Goal: Task Accomplishment & Management: Use online tool/utility

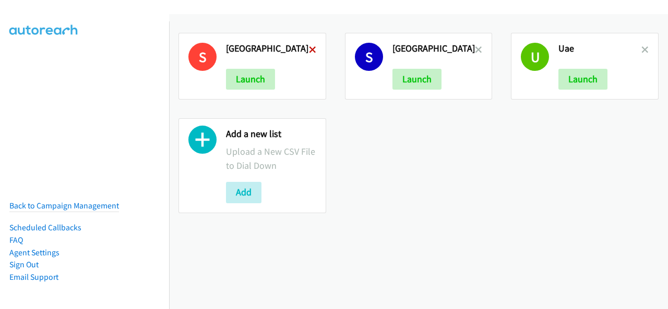
click at [309, 47] on icon at bounding box center [312, 50] width 7 height 7
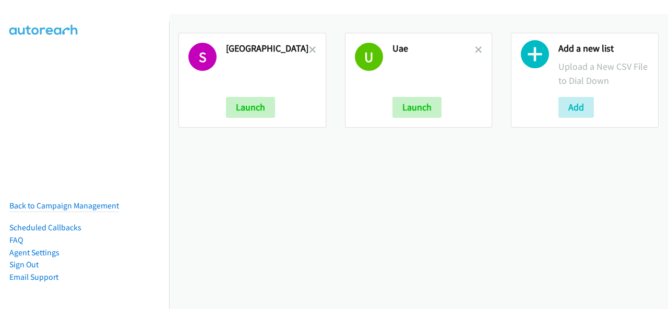
click at [309, 45] on link at bounding box center [312, 50] width 7 height 12
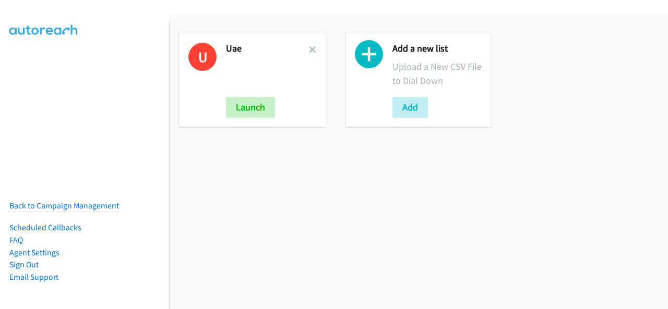
drag, startPoint x: 0, startPoint y: 0, endPoint x: 305, endPoint y: 47, distance: 308.3
click at [306, 46] on div "U Uae Launch" at bounding box center [252, 80] width 148 height 95
click at [310, 53] on icon at bounding box center [312, 50] width 7 height 7
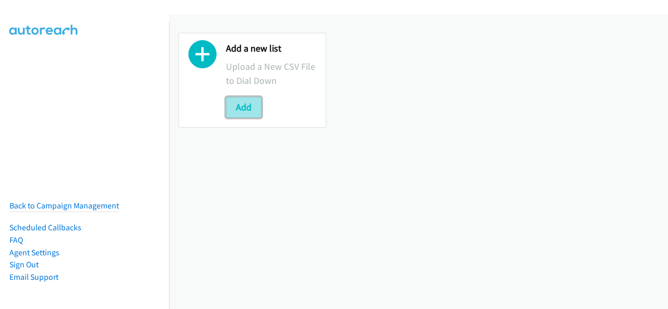
click at [251, 111] on button "Add" at bounding box center [243, 107] width 35 height 21
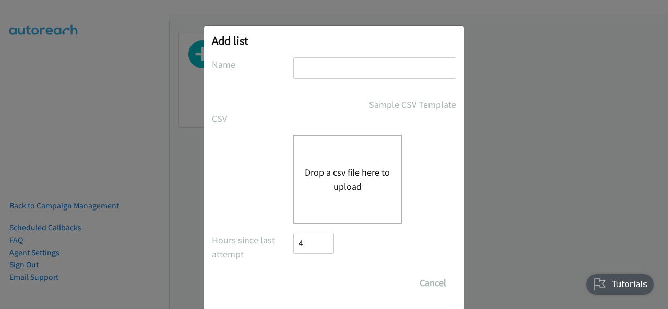
click at [347, 189] on button "Drop a csv file here to upload" at bounding box center [348, 179] width 86 height 28
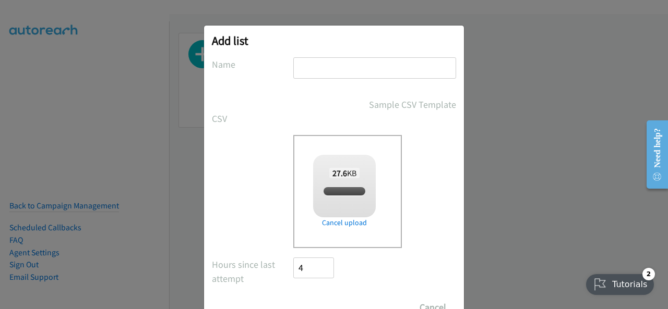
checkbox input "true"
click at [331, 67] on input "text" at bounding box center [374, 67] width 163 height 21
type input "UAE"
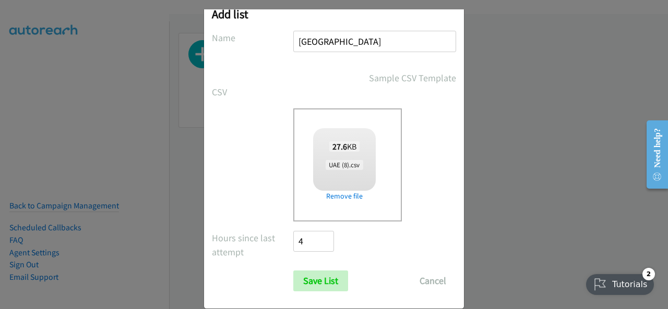
scroll to position [42, 0]
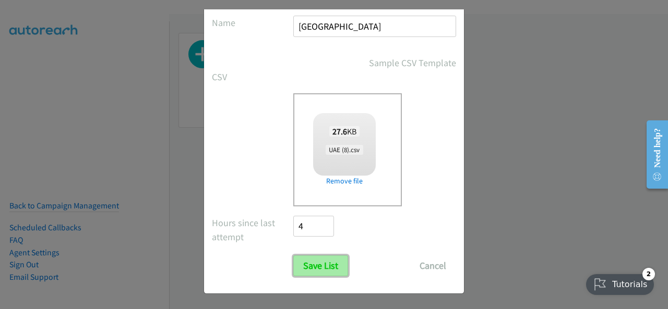
click at [324, 260] on input "Save List" at bounding box center [320, 266] width 55 height 21
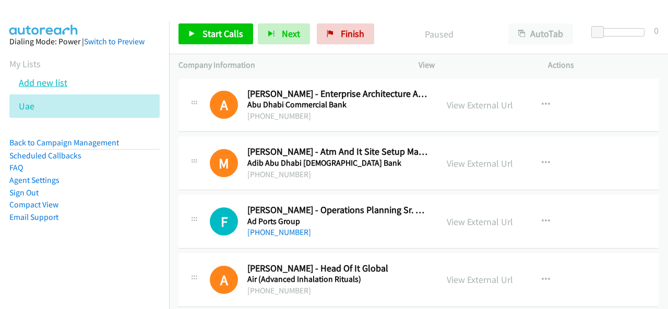
click at [40, 78] on link "Add new list" at bounding box center [43, 83] width 49 height 12
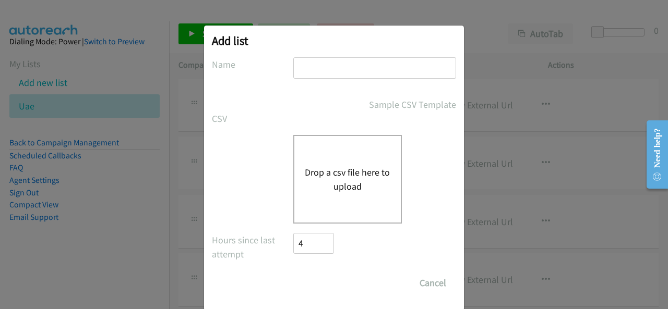
click at [338, 178] on button "Drop a csv file here to upload" at bounding box center [348, 179] width 86 height 28
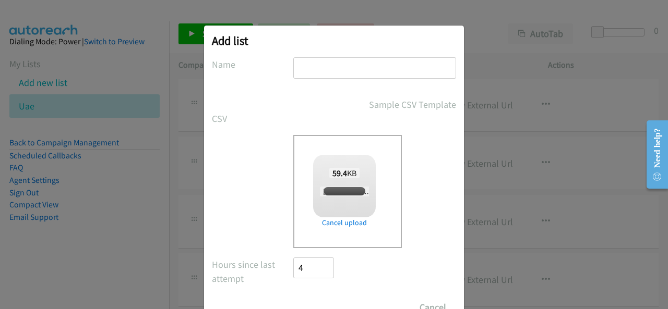
checkbox input "true"
click at [316, 82] on div at bounding box center [374, 72] width 163 height 31
click at [307, 71] on input "text" at bounding box center [374, 67] width 163 height 21
type input "[GEOGRAPHIC_DATA]"
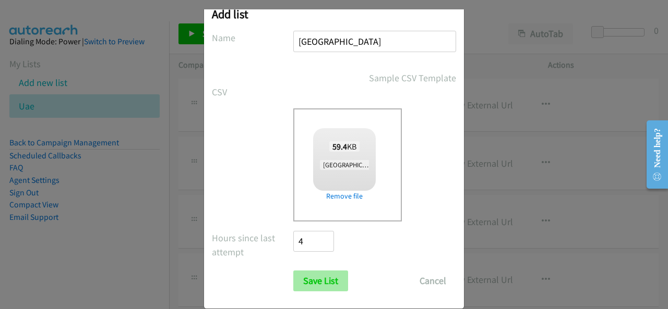
scroll to position [42, 0]
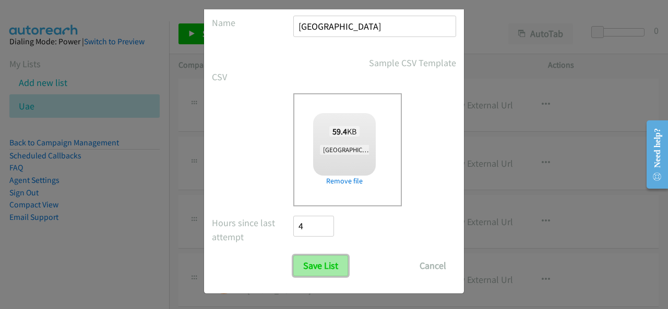
click at [340, 271] on input "Save List" at bounding box center [320, 266] width 55 height 21
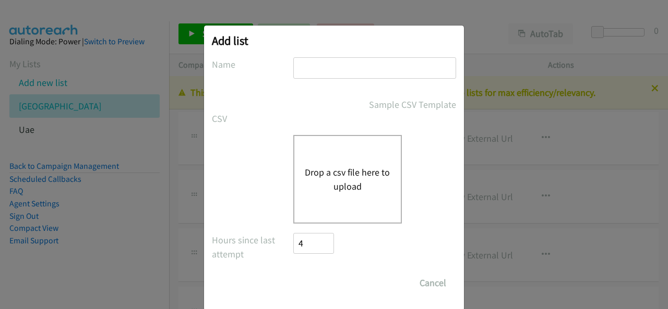
click at [333, 164] on div "Drop a csv file here to upload" at bounding box center [347, 179] width 109 height 89
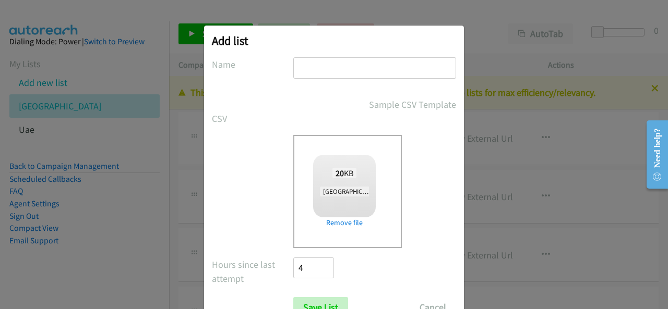
checkbox input "true"
click at [314, 73] on input "text" at bounding box center [374, 67] width 163 height 21
type input "[GEOGRAPHIC_DATA]"
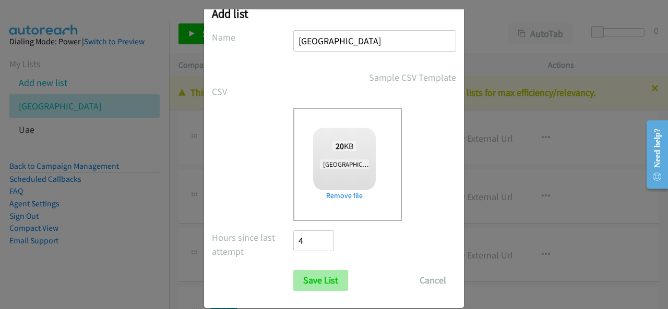
scroll to position [42, 0]
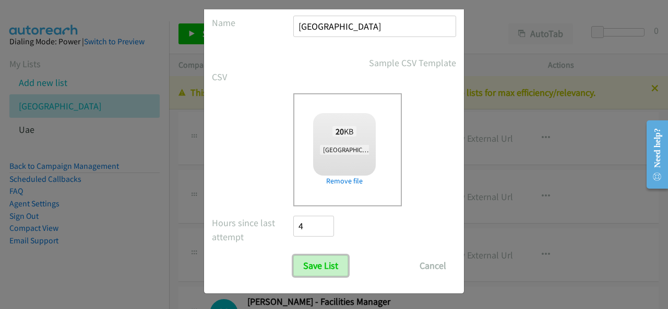
click at [316, 260] on input "Save List" at bounding box center [320, 266] width 55 height 21
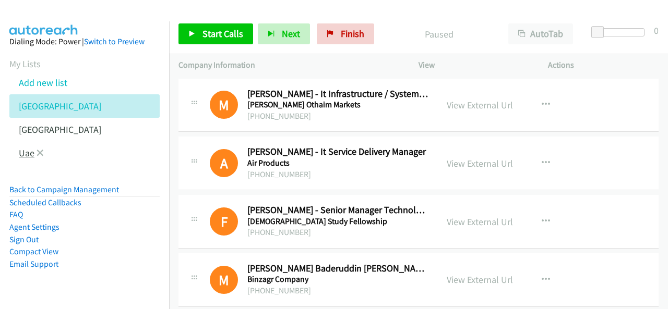
click at [20, 154] on link "Uae" at bounding box center [27, 153] width 16 height 12
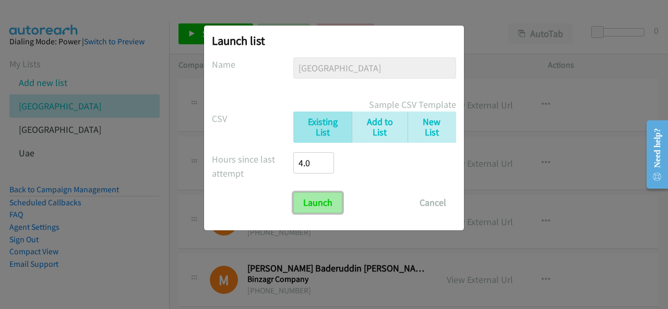
click at [316, 210] on input "Launch" at bounding box center [317, 202] width 49 height 21
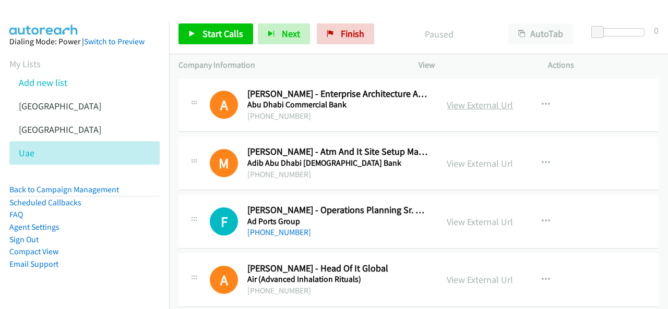
click at [472, 104] on link "View External Url" at bounding box center [480, 105] width 66 height 12
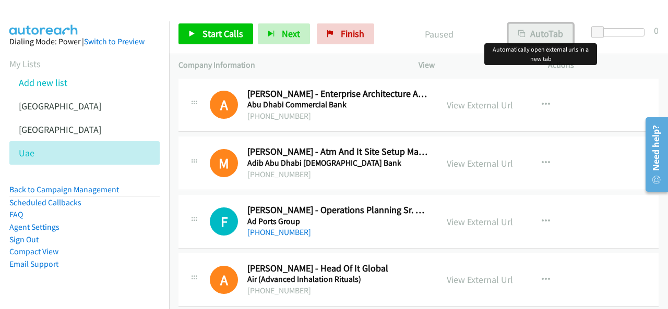
click at [558, 40] on button "AutoTab" at bounding box center [540, 33] width 65 height 21
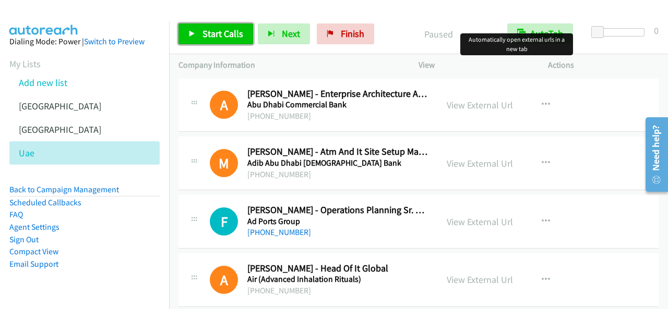
click at [202, 26] on link "Start Calls" at bounding box center [215, 33] width 75 height 21
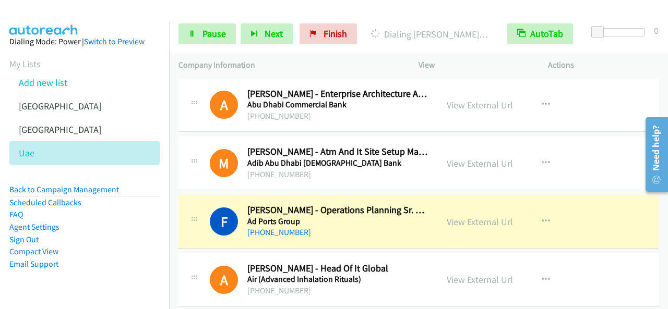
scroll to position [52, 0]
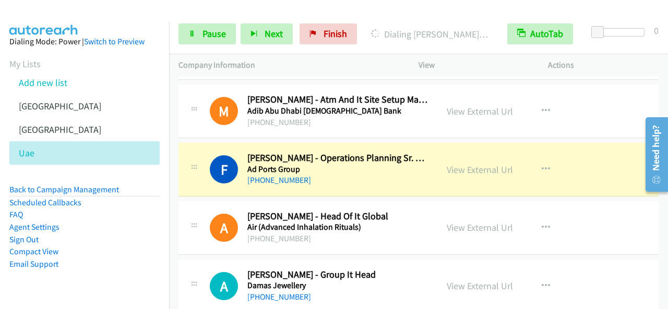
click at [200, 10] on div at bounding box center [329, 20] width 658 height 40
click at [207, 26] on link "Pause" at bounding box center [206, 33] width 57 height 21
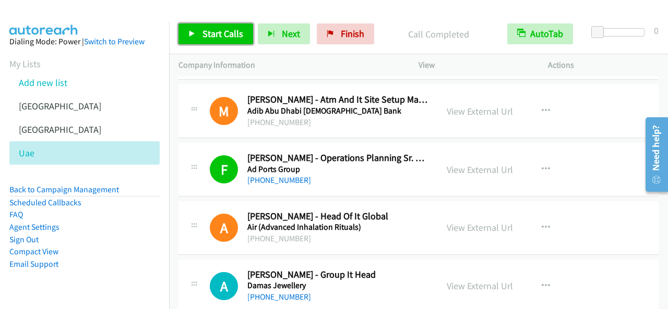
click at [245, 31] on link "Start Calls" at bounding box center [215, 33] width 75 height 21
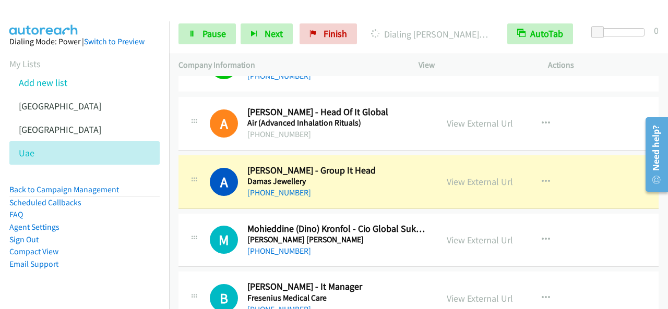
scroll to position [209, 0]
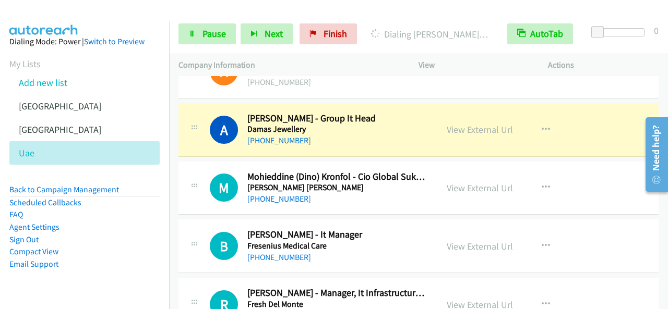
click at [410, 124] on h5 "Damas Jewellery" at bounding box center [337, 129] width 180 height 10
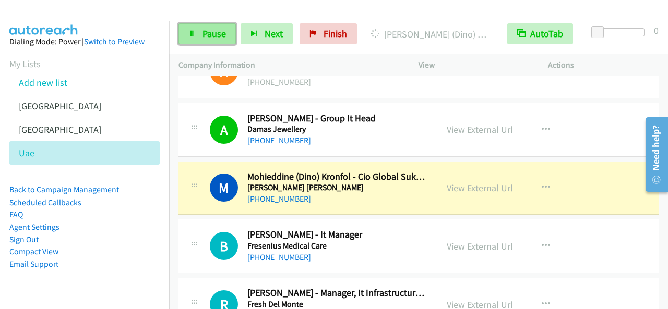
click at [228, 35] on link "Pause" at bounding box center [206, 33] width 57 height 21
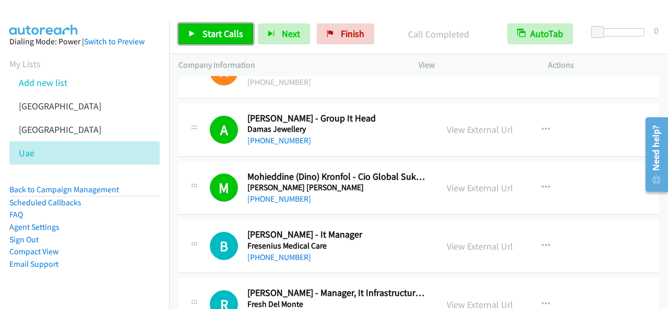
click at [227, 32] on span "Start Calls" at bounding box center [222, 34] width 41 height 12
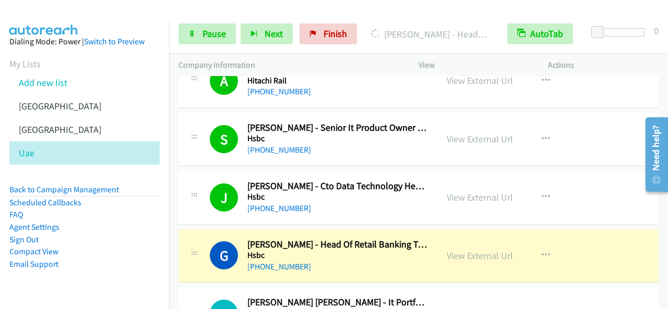
scroll to position [835, 0]
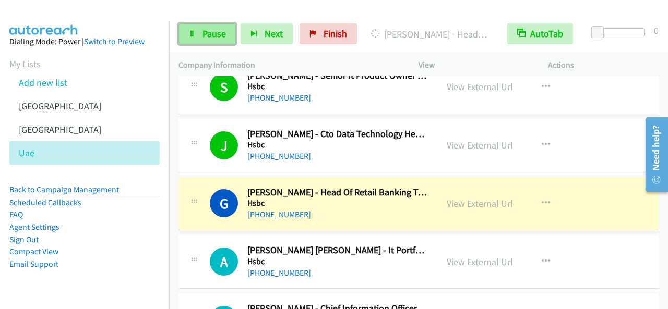
click at [208, 32] on span "Pause" at bounding box center [213, 34] width 23 height 12
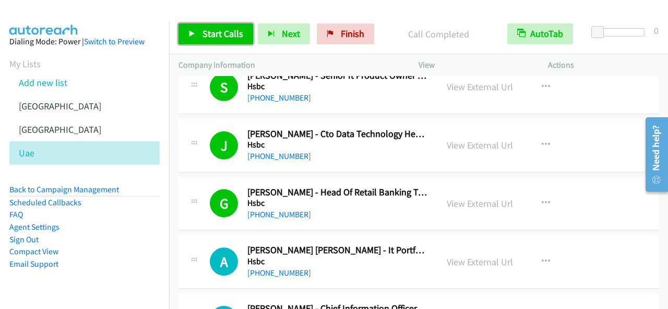
click at [192, 25] on link "Start Calls" at bounding box center [215, 33] width 75 height 21
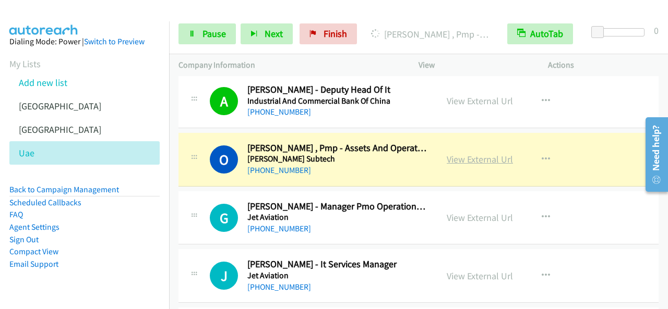
scroll to position [1408, 0]
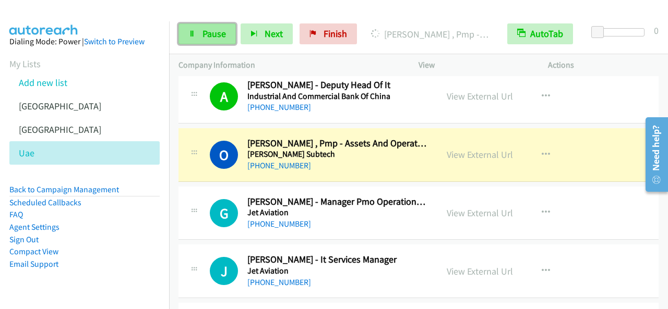
click at [218, 38] on span "Pause" at bounding box center [213, 34] width 23 height 12
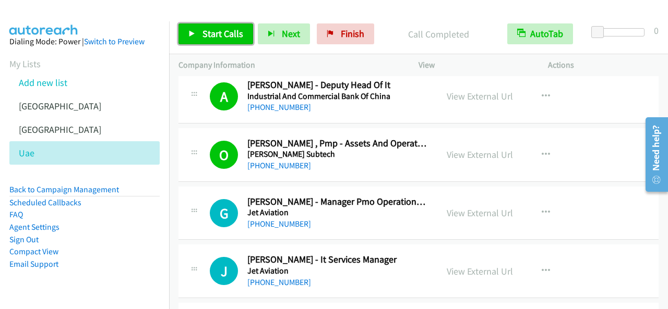
click at [242, 39] on link "Start Calls" at bounding box center [215, 33] width 75 height 21
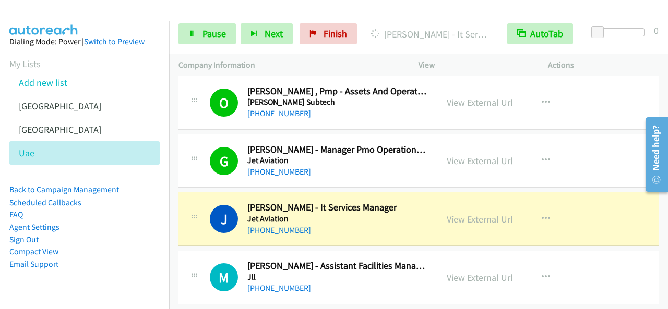
scroll to position [1565, 0]
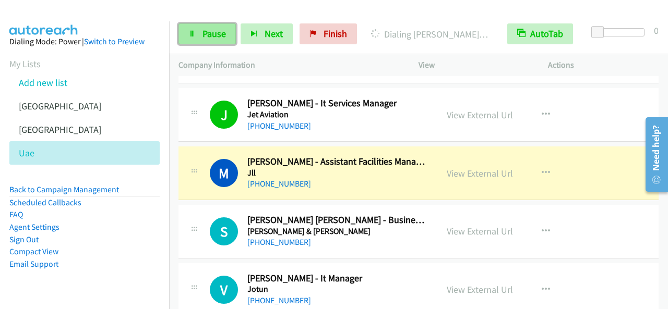
click at [212, 25] on link "Pause" at bounding box center [206, 33] width 57 height 21
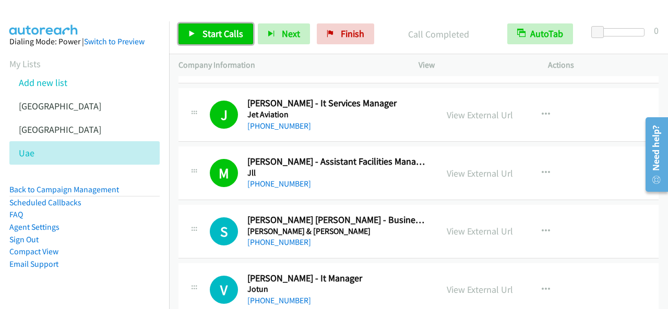
click at [216, 33] on span "Start Calls" at bounding box center [222, 34] width 41 height 12
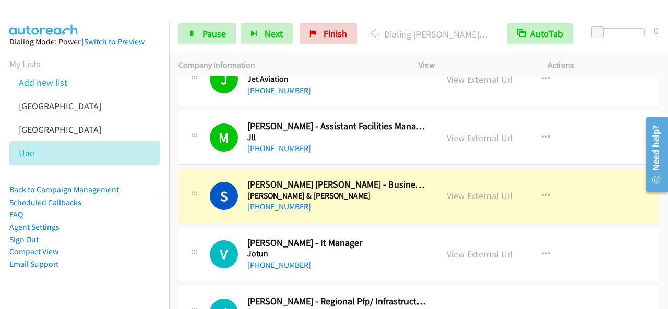
scroll to position [1617, 0]
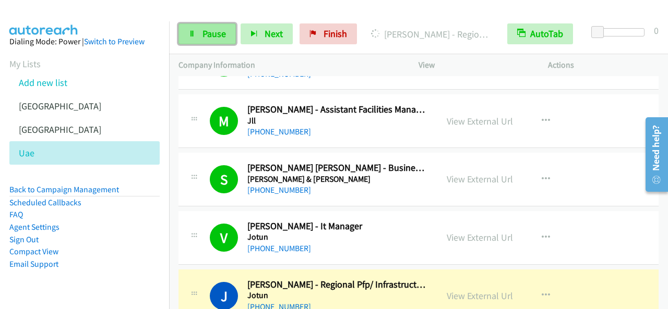
click at [207, 38] on span "Pause" at bounding box center [213, 34] width 23 height 12
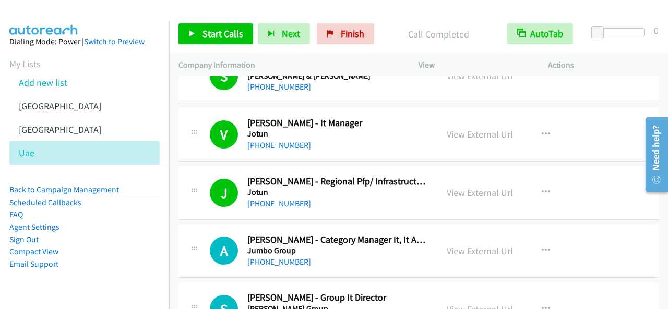
scroll to position [1721, 0]
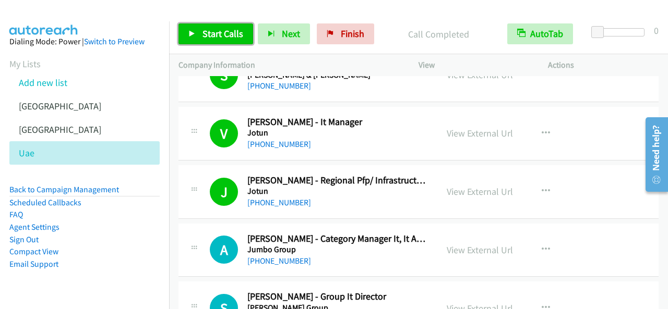
click at [238, 29] on span "Start Calls" at bounding box center [222, 34] width 41 height 12
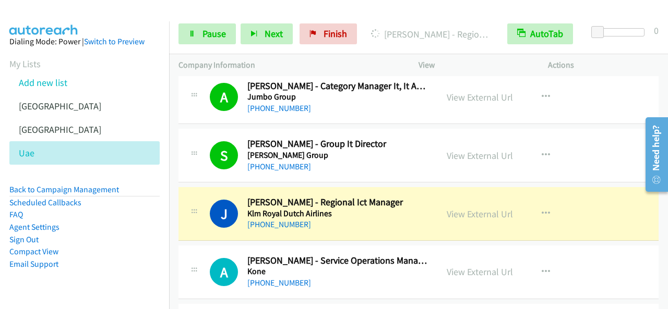
scroll to position [1878, 0]
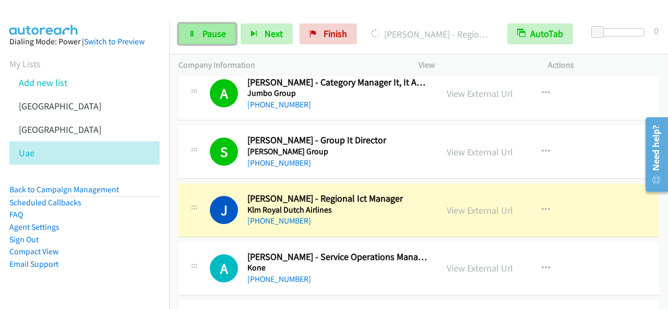
click at [212, 32] on span "Pause" at bounding box center [213, 34] width 23 height 12
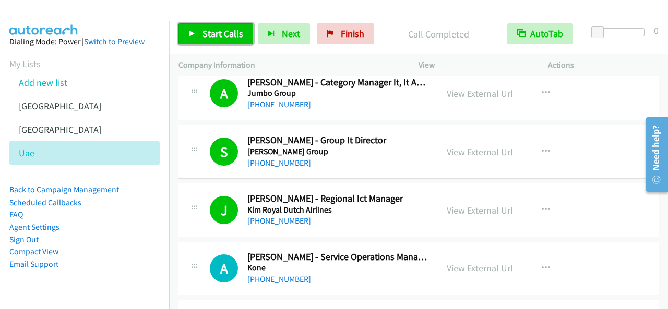
click at [198, 26] on link "Start Calls" at bounding box center [215, 33] width 75 height 21
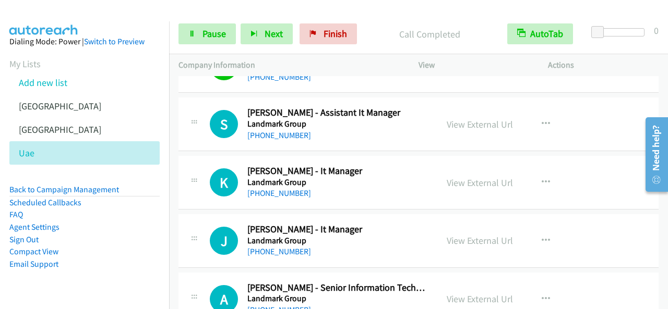
scroll to position [2504, 0]
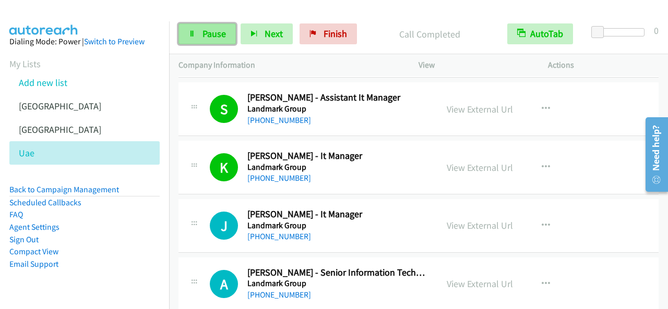
click at [222, 34] on span "Pause" at bounding box center [213, 34] width 23 height 12
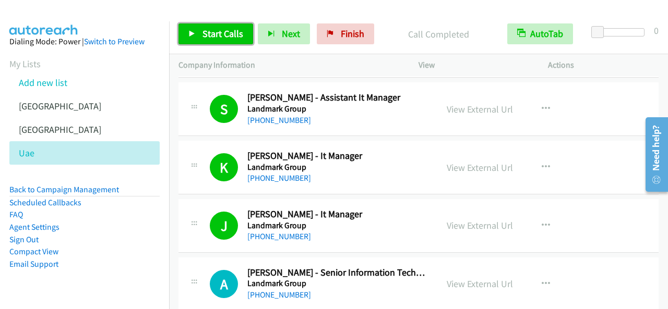
click at [241, 33] on span "Start Calls" at bounding box center [222, 34] width 41 height 12
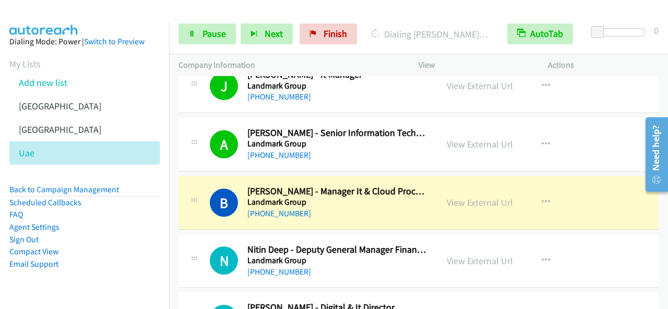
scroll to position [2660, 0]
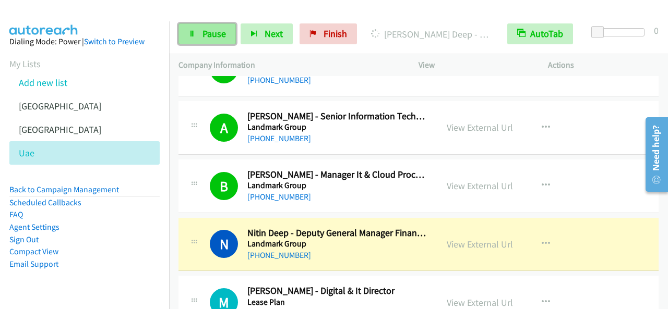
click at [197, 27] on link "Pause" at bounding box center [206, 33] width 57 height 21
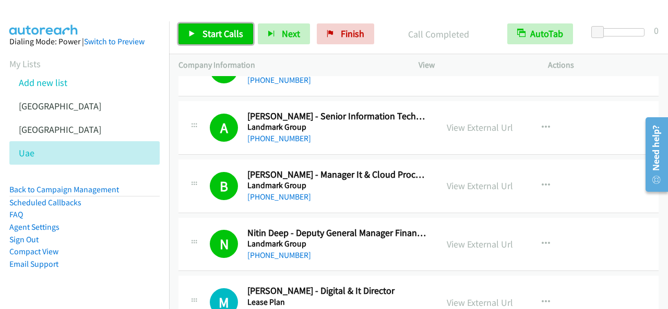
click at [217, 32] on span "Start Calls" at bounding box center [222, 34] width 41 height 12
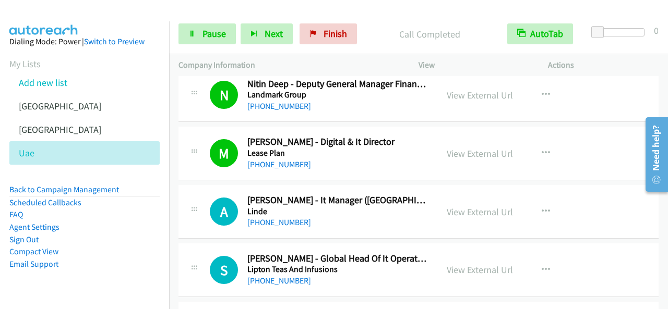
scroll to position [2869, 0]
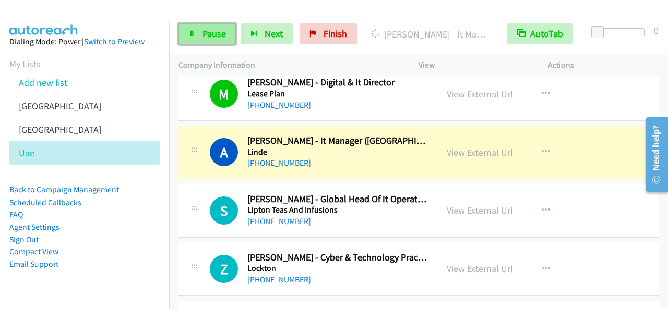
click at [206, 27] on link "Pause" at bounding box center [206, 33] width 57 height 21
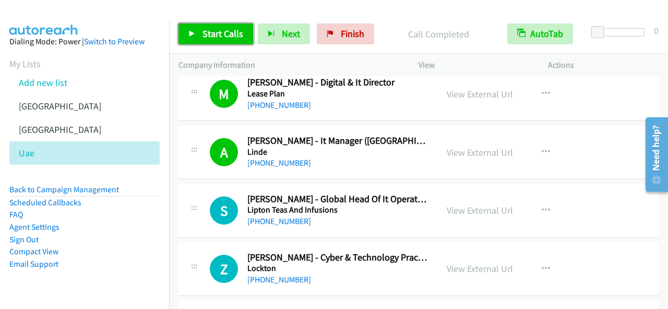
drag, startPoint x: 200, startPoint y: 29, endPoint x: 242, endPoint y: 23, distance: 41.5
click at [200, 29] on link "Start Calls" at bounding box center [215, 33] width 75 height 21
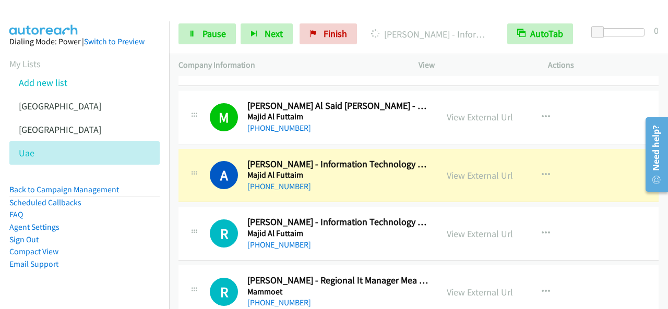
scroll to position [3965, 0]
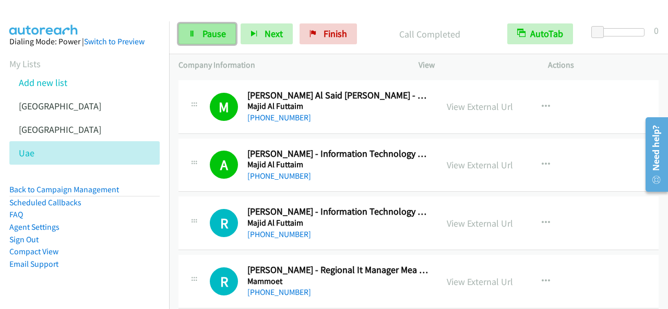
click at [194, 27] on link "Pause" at bounding box center [206, 33] width 57 height 21
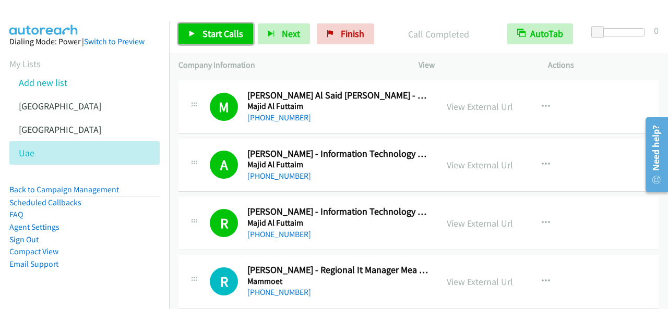
click at [208, 30] on span "Start Calls" at bounding box center [222, 34] width 41 height 12
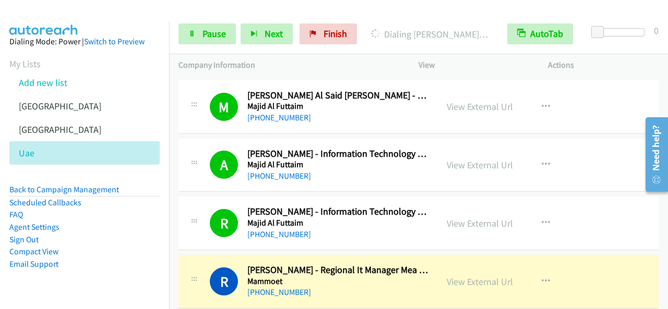
scroll to position [4017, 0]
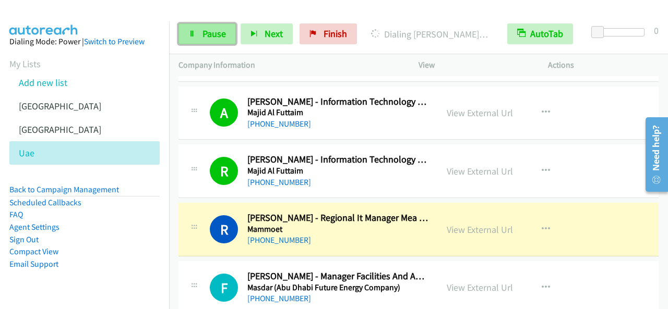
click at [218, 40] on link "Pause" at bounding box center [206, 33] width 57 height 21
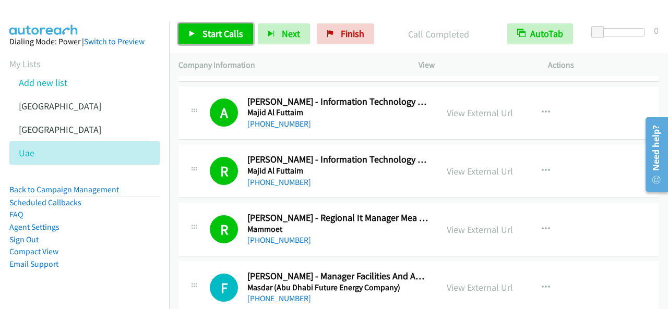
click at [200, 31] on link "Start Calls" at bounding box center [215, 33] width 75 height 21
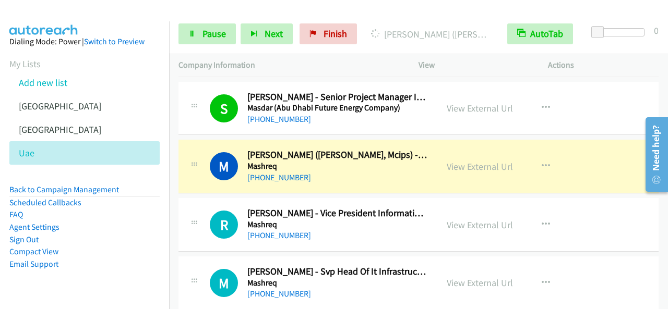
scroll to position [4330, 0]
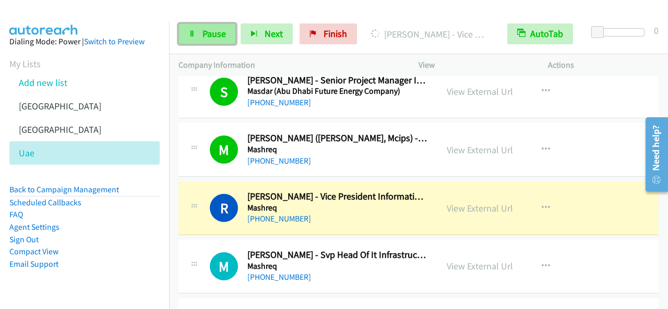
click at [224, 31] on span "Pause" at bounding box center [213, 34] width 23 height 12
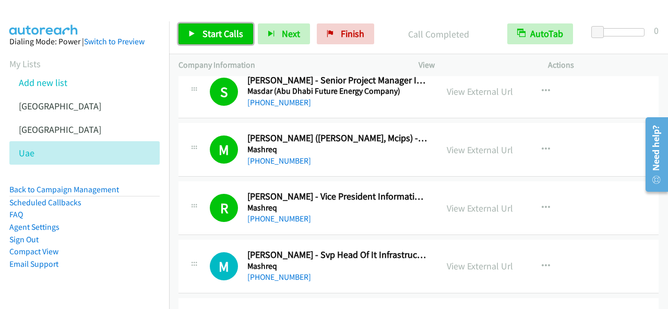
click at [221, 31] on span "Start Calls" at bounding box center [222, 34] width 41 height 12
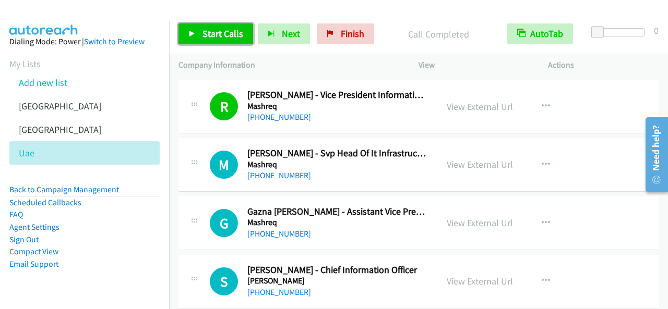
scroll to position [4434, 0]
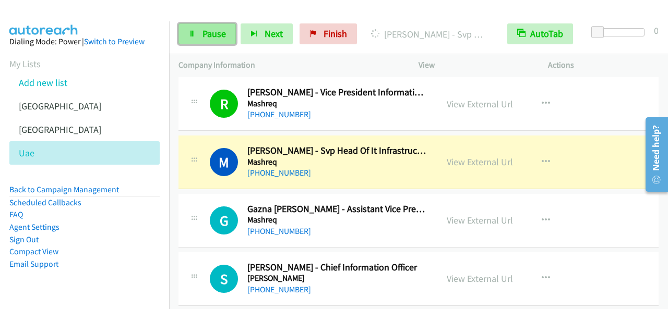
click at [205, 29] on span "Pause" at bounding box center [213, 34] width 23 height 12
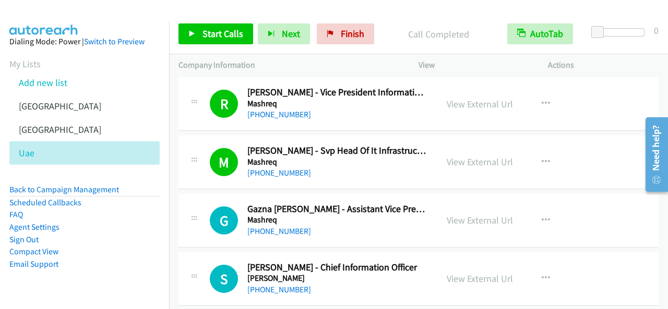
drag, startPoint x: 201, startPoint y: 23, endPoint x: 206, endPoint y: 28, distance: 6.7
click at [202, 22] on div "Start Calls Pause Next Finish Call Completed AutoTab AutoTab 0" at bounding box center [418, 34] width 499 height 40
click at [224, 26] on link "Start Calls" at bounding box center [215, 33] width 75 height 21
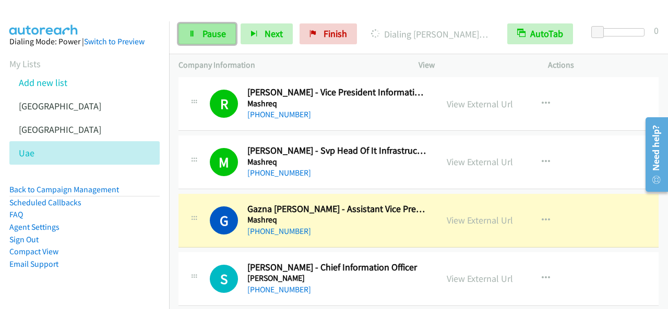
click at [199, 42] on link "Pause" at bounding box center [206, 33] width 57 height 21
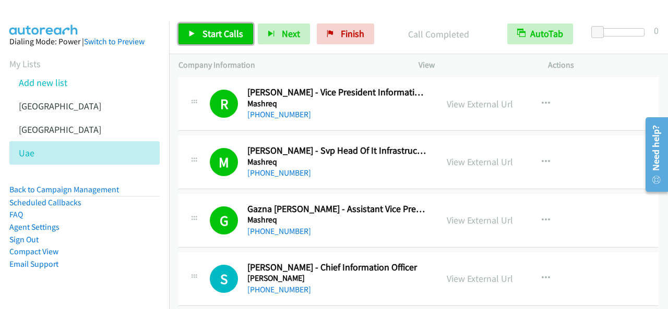
click at [232, 36] on span "Start Calls" at bounding box center [222, 34] width 41 height 12
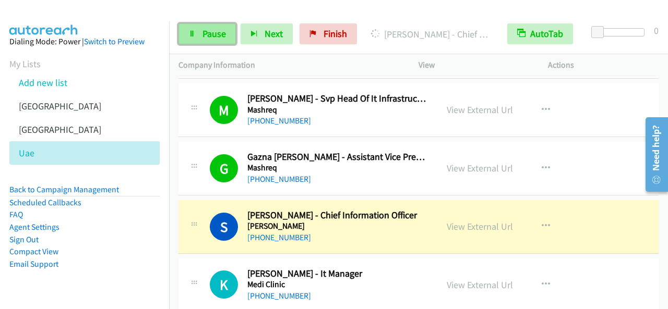
click at [204, 32] on span "Pause" at bounding box center [213, 34] width 23 height 12
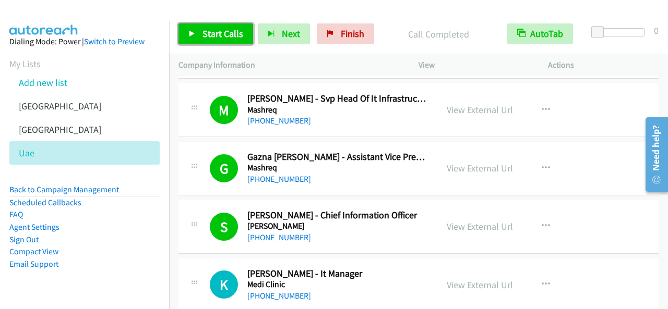
click at [212, 29] on span "Start Calls" at bounding box center [222, 34] width 41 height 12
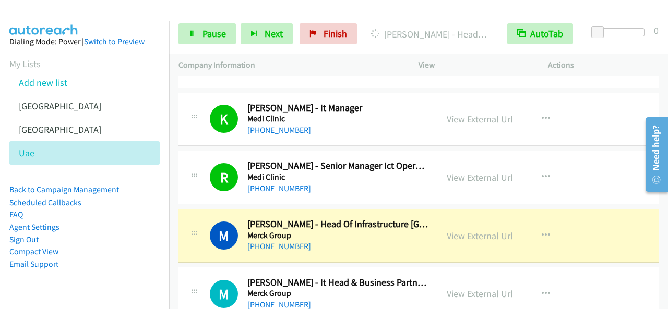
scroll to position [4695, 0]
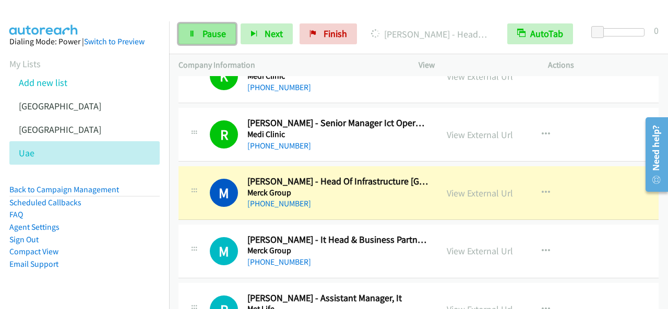
click at [226, 34] on link "Pause" at bounding box center [206, 33] width 57 height 21
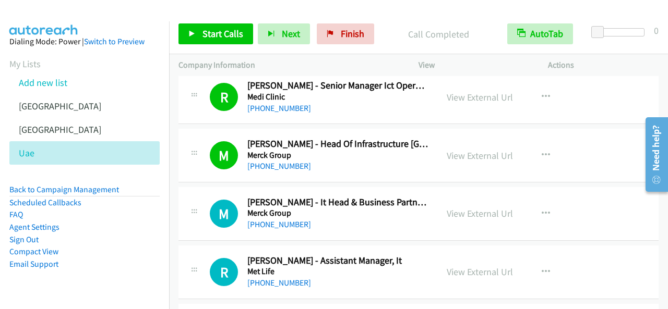
scroll to position [4747, 0]
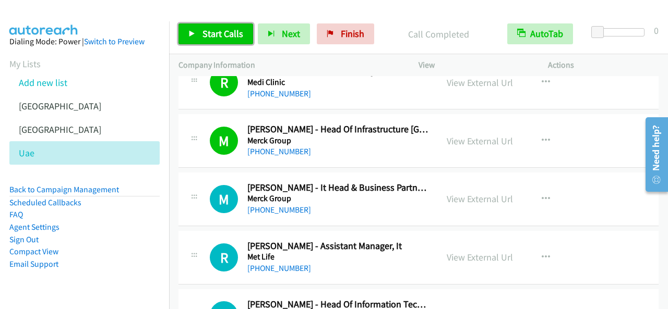
click at [220, 29] on span "Start Calls" at bounding box center [222, 34] width 41 height 12
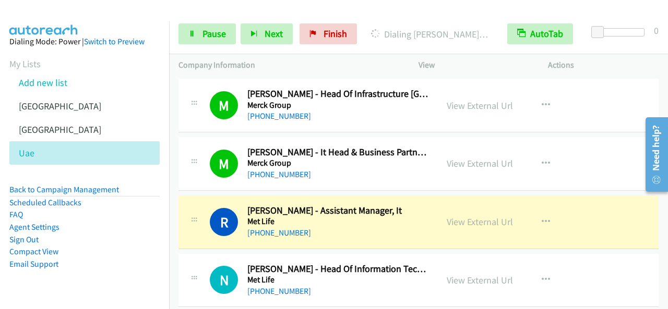
scroll to position [4799, 0]
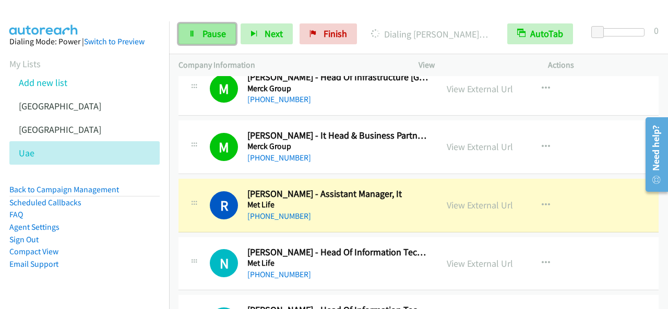
click at [224, 38] on span "Pause" at bounding box center [213, 34] width 23 height 12
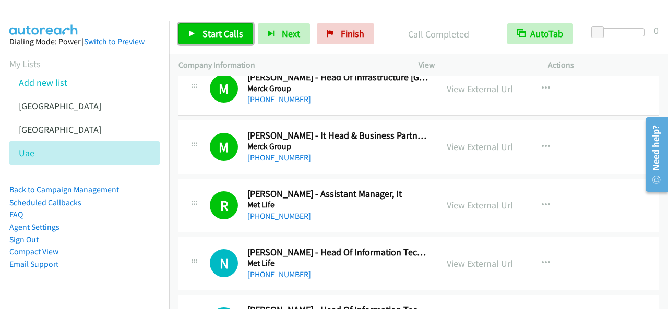
click at [241, 31] on span "Start Calls" at bounding box center [222, 34] width 41 height 12
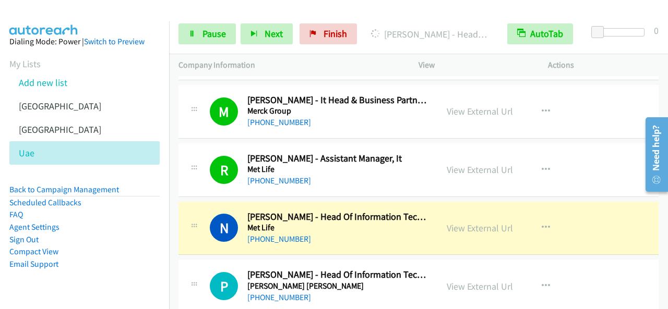
scroll to position [4851, 0]
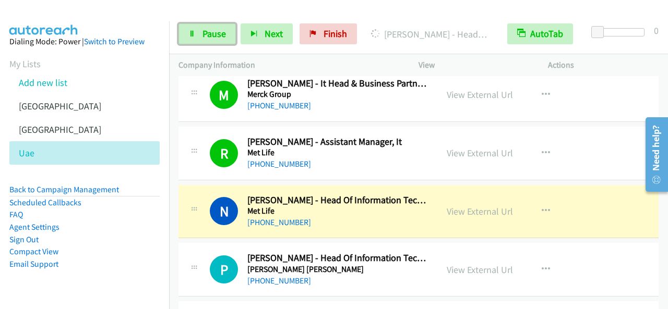
drag, startPoint x: 222, startPoint y: 28, endPoint x: 257, endPoint y: 73, distance: 56.9
click at [223, 28] on span "Pause" at bounding box center [213, 34] width 23 height 12
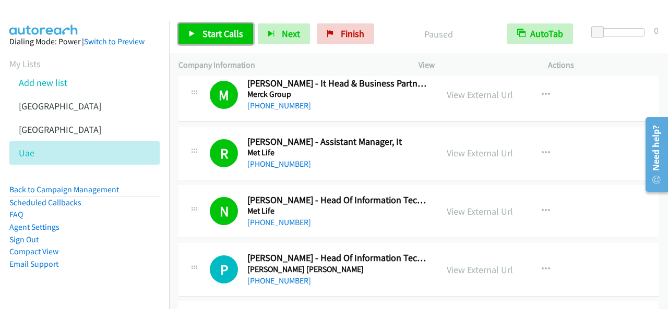
click at [225, 35] on span "Start Calls" at bounding box center [222, 34] width 41 height 12
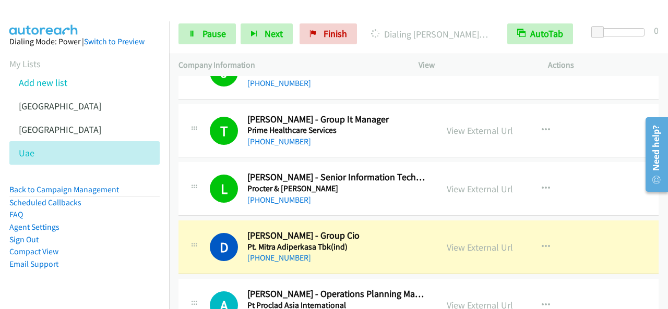
scroll to position [5269, 0]
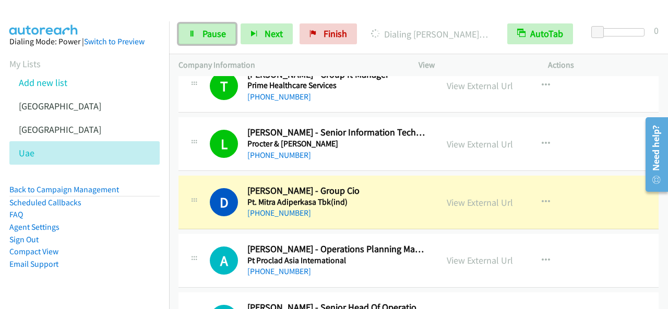
drag, startPoint x: 213, startPoint y: 33, endPoint x: 235, endPoint y: 48, distance: 25.9
click at [214, 34] on span "Pause" at bounding box center [213, 34] width 23 height 12
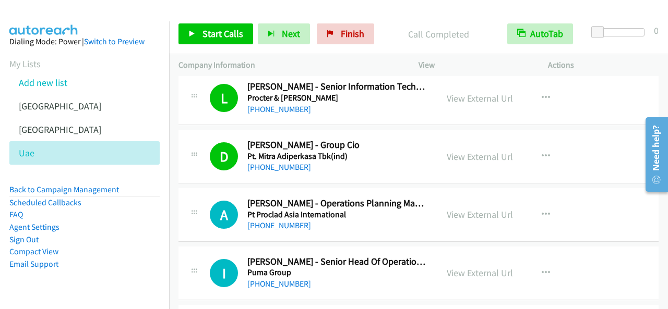
scroll to position [5373, 0]
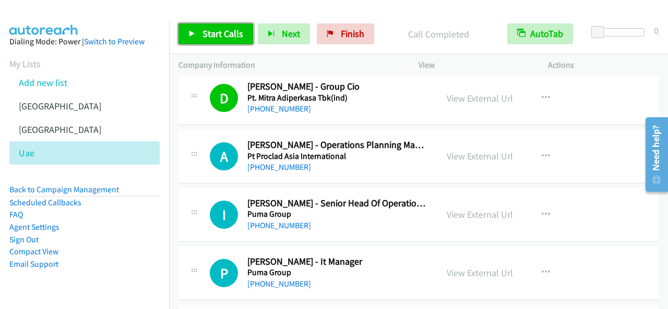
click at [207, 31] on span "Start Calls" at bounding box center [222, 34] width 41 height 12
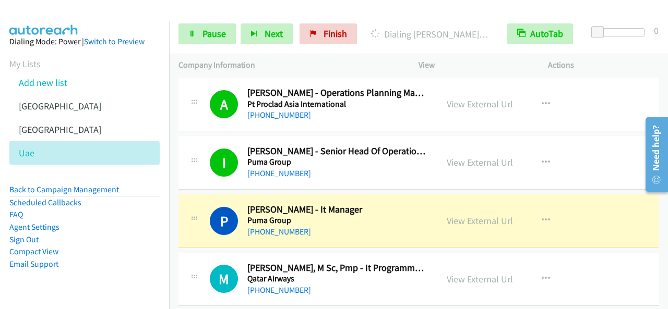
scroll to position [5477, 0]
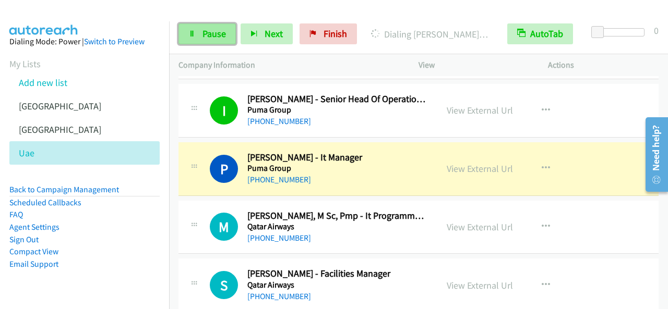
drag, startPoint x: 213, startPoint y: 33, endPoint x: 220, endPoint y: 41, distance: 11.1
click at [213, 32] on span "Pause" at bounding box center [213, 34] width 23 height 12
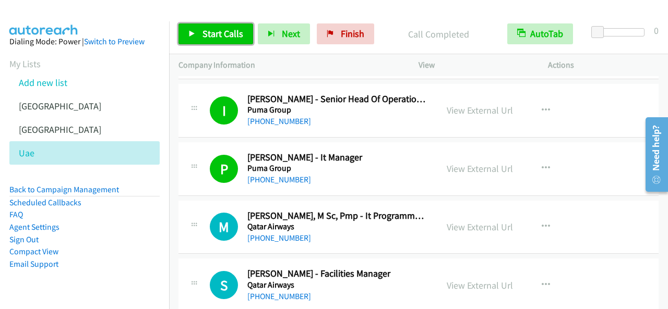
click at [210, 29] on span "Start Calls" at bounding box center [222, 34] width 41 height 12
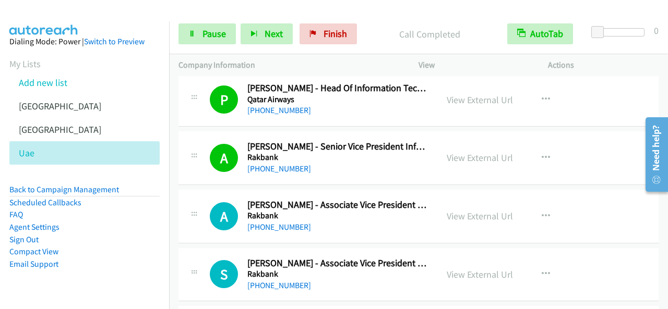
scroll to position [5738, 0]
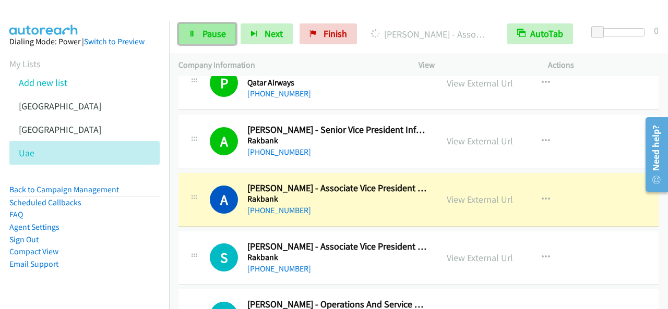
drag, startPoint x: 200, startPoint y: 39, endPoint x: 201, endPoint y: 33, distance: 6.3
click at [201, 39] on link "Pause" at bounding box center [206, 33] width 57 height 21
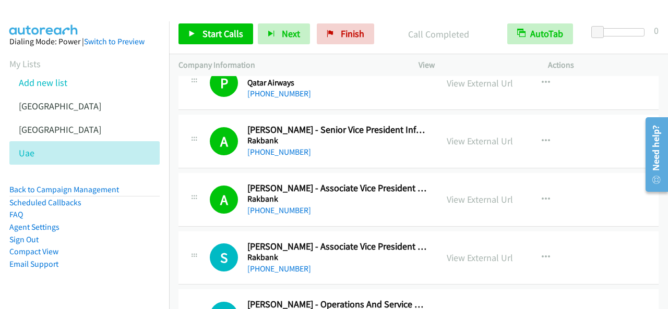
click at [208, 22] on div "Start Calls Pause Next Finish Call Completed AutoTab AutoTab 0" at bounding box center [418, 34] width 499 height 40
click at [209, 27] on link "Start Calls" at bounding box center [215, 33] width 75 height 21
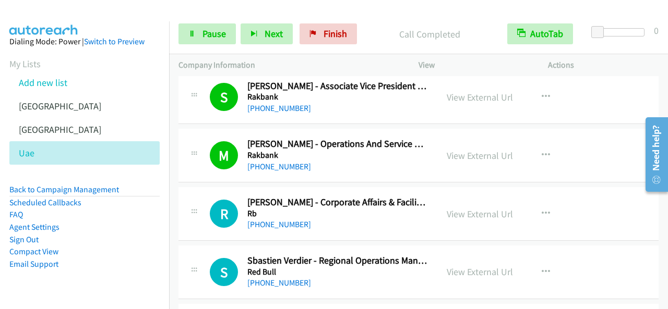
scroll to position [5947, 0]
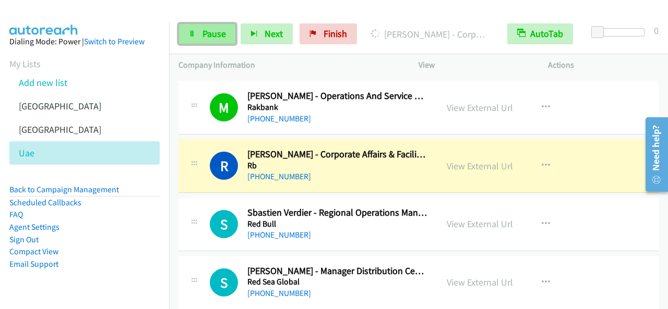
click at [197, 30] on link "Pause" at bounding box center [206, 33] width 57 height 21
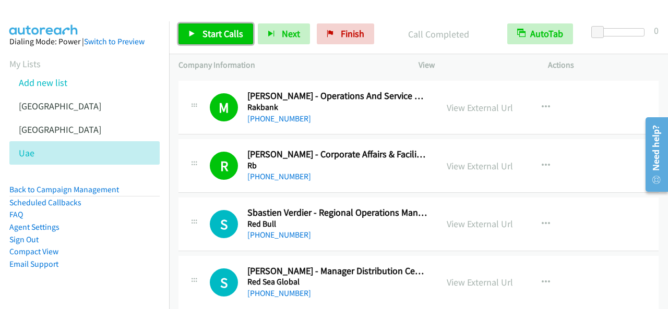
click at [189, 34] on icon at bounding box center [191, 34] width 7 height 7
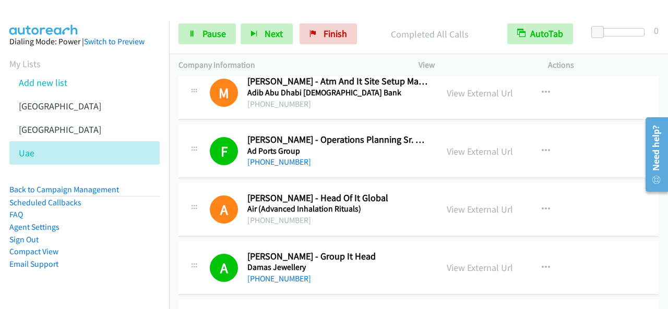
scroll to position [63, 0]
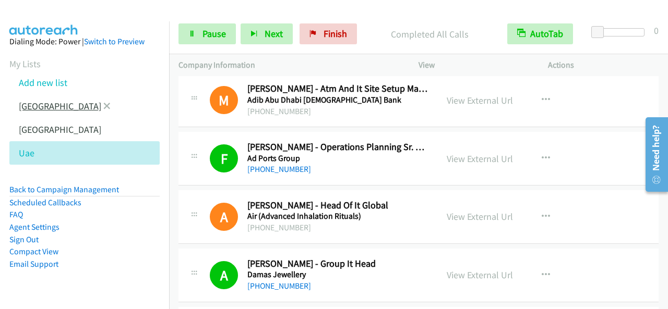
click at [44, 107] on link "[GEOGRAPHIC_DATA]" at bounding box center [60, 106] width 82 height 12
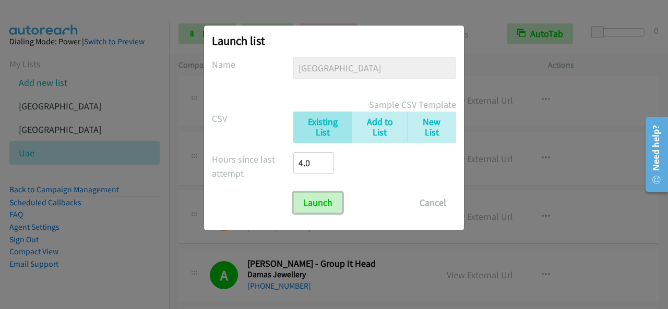
click at [334, 201] on input "Launch" at bounding box center [317, 202] width 49 height 21
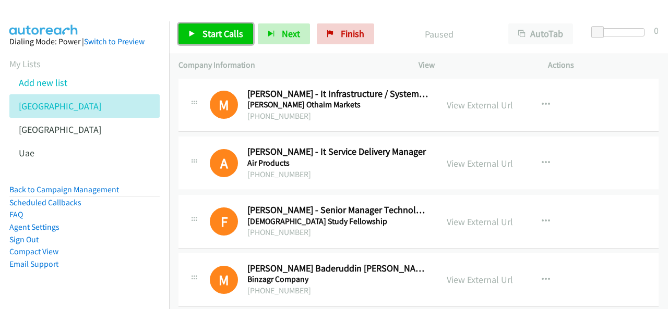
click at [204, 35] on span "Start Calls" at bounding box center [222, 34] width 41 height 12
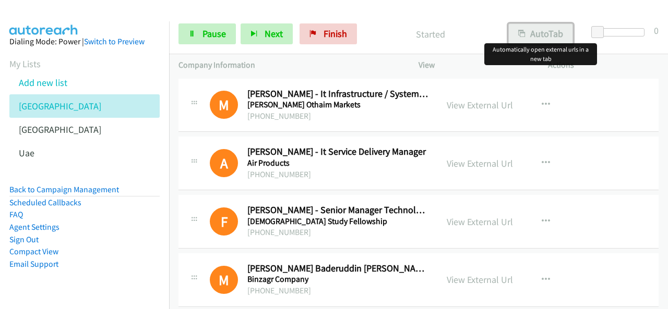
click at [537, 29] on button "AutoTab" at bounding box center [540, 33] width 65 height 21
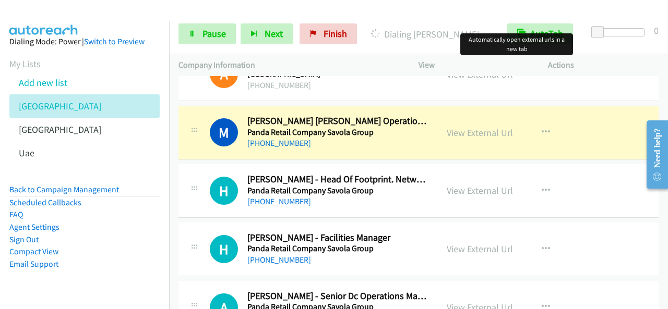
scroll to position [365, 0]
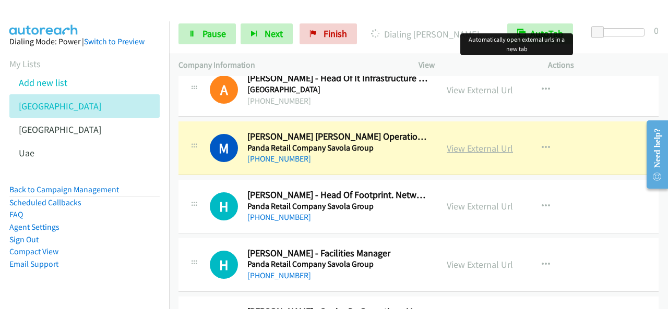
click at [496, 146] on link "View External Url" at bounding box center [480, 148] width 66 height 12
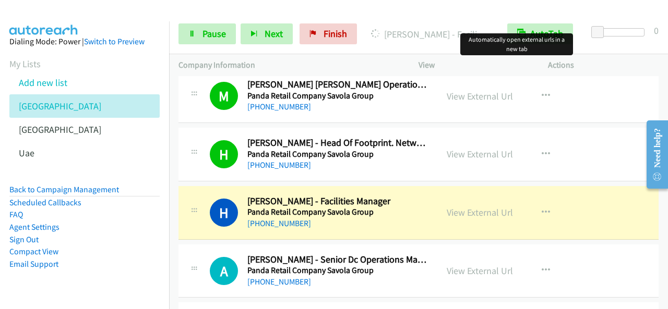
scroll to position [469, 0]
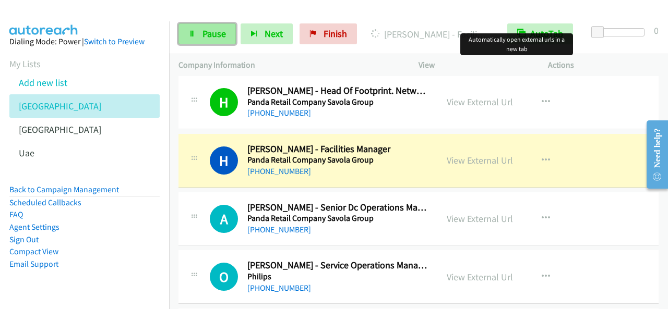
click at [215, 40] on link "Pause" at bounding box center [206, 33] width 57 height 21
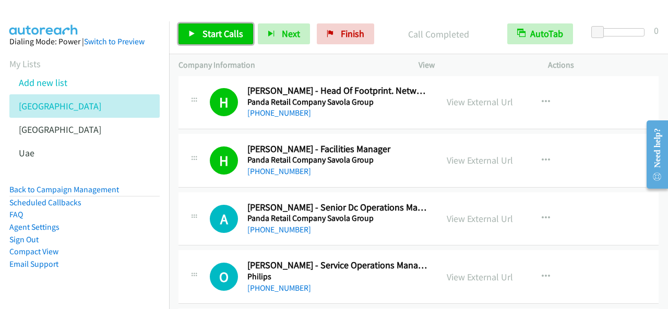
click at [225, 39] on span "Start Calls" at bounding box center [222, 34] width 41 height 12
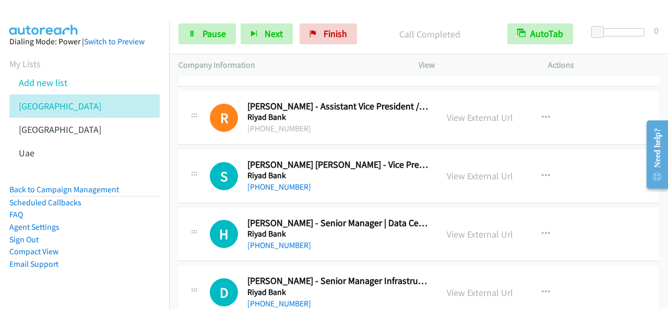
scroll to position [1148, 0]
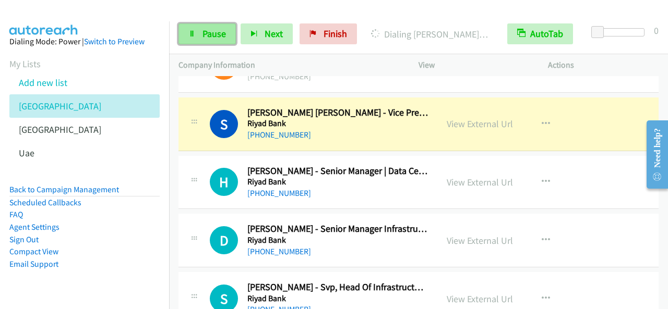
click at [210, 34] on span "Pause" at bounding box center [213, 34] width 23 height 12
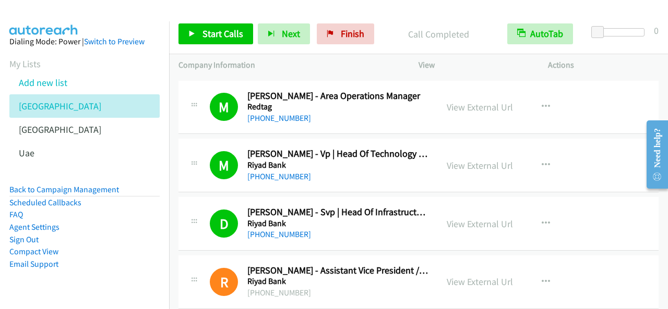
scroll to position [991, 0]
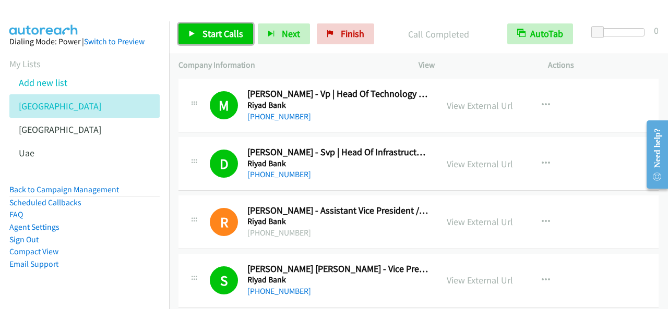
click at [223, 30] on span "Start Calls" at bounding box center [222, 34] width 41 height 12
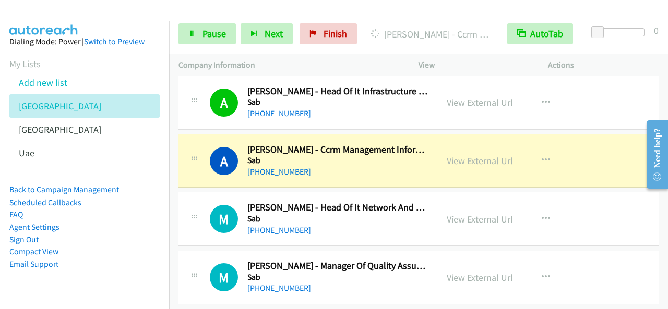
scroll to position [1513, 0]
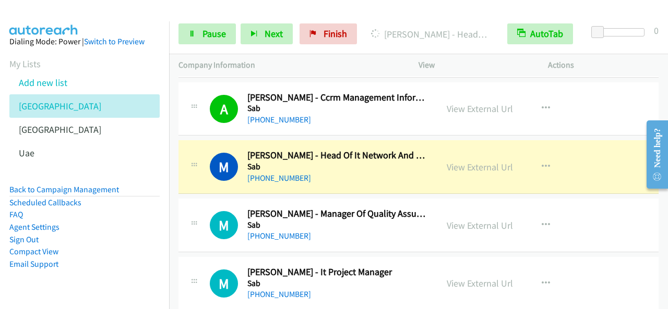
click at [222, 44] on div "Start Calls Pause Next Finish Dialing Mustafa Ali - Head Of It Network And Cybe…" at bounding box center [418, 34] width 499 height 40
click at [221, 37] on span "Pause" at bounding box center [213, 34] width 23 height 12
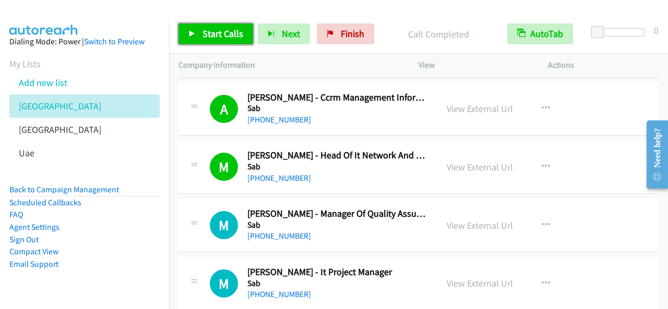
click at [232, 36] on span "Start Calls" at bounding box center [222, 34] width 41 height 12
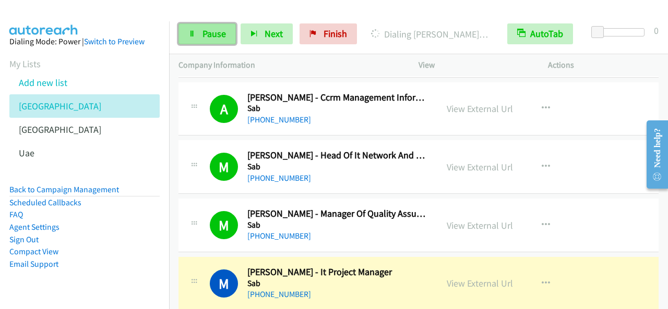
drag, startPoint x: 213, startPoint y: 30, endPoint x: 215, endPoint y: 37, distance: 7.3
click at [213, 30] on span "Pause" at bounding box center [213, 34] width 23 height 12
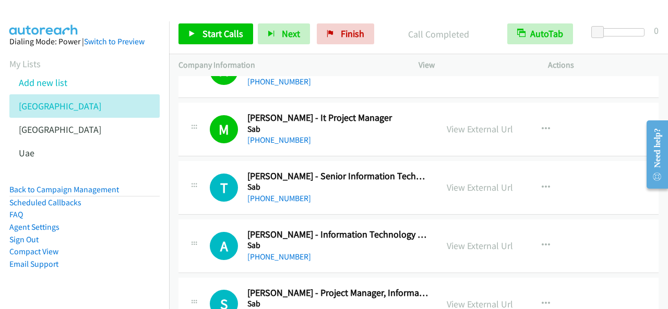
scroll to position [1669, 0]
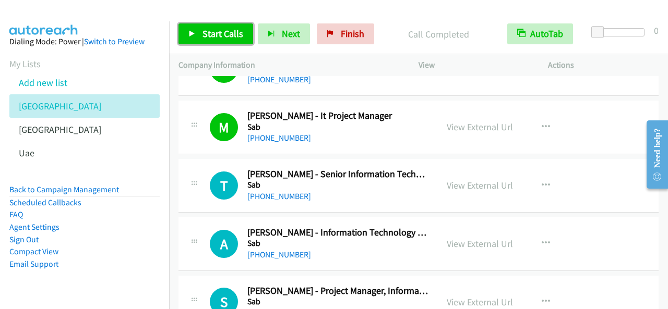
click at [232, 33] on span "Start Calls" at bounding box center [222, 34] width 41 height 12
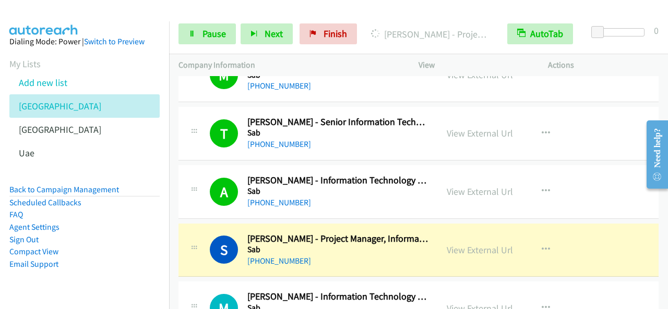
scroll to position [1826, 0]
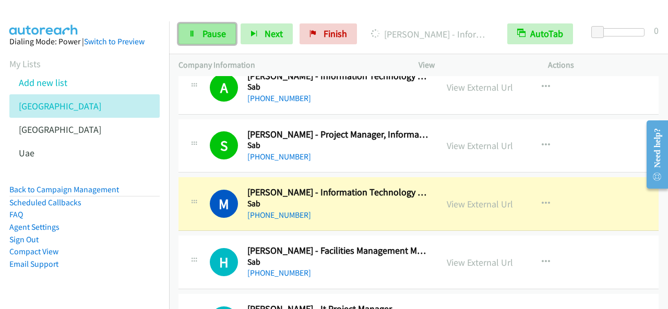
click at [204, 31] on span "Pause" at bounding box center [213, 34] width 23 height 12
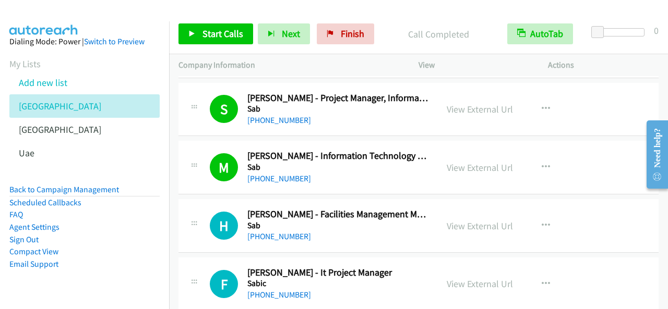
scroll to position [1878, 0]
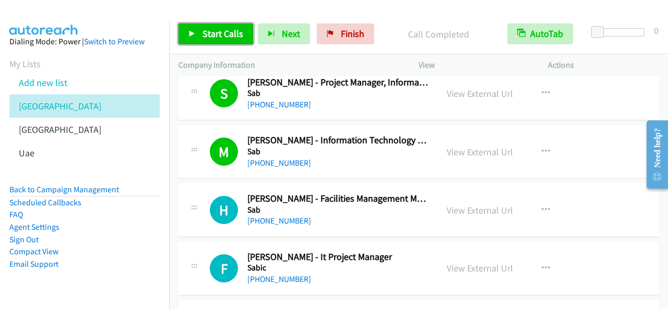
click at [224, 35] on span "Start Calls" at bounding box center [222, 34] width 41 height 12
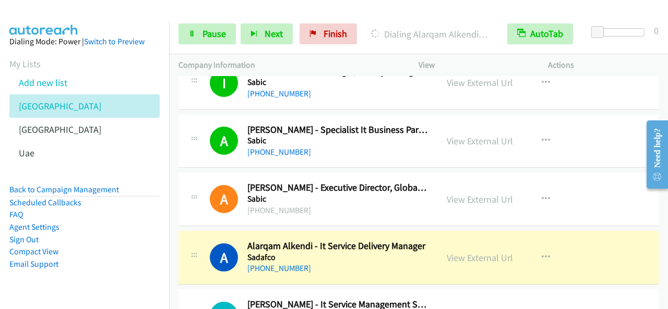
scroll to position [2139, 0]
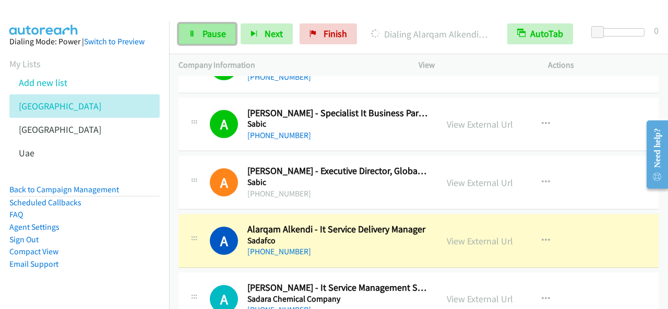
click at [221, 39] on span "Pause" at bounding box center [213, 34] width 23 height 12
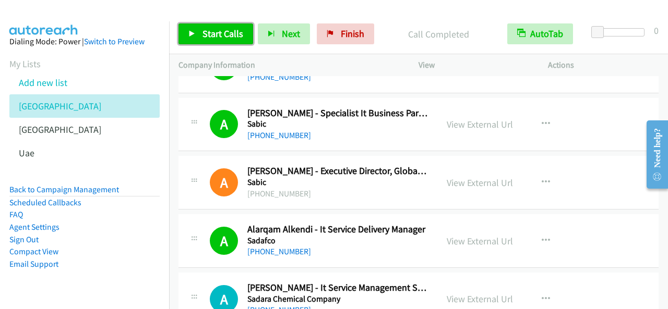
click at [242, 34] on link "Start Calls" at bounding box center [215, 33] width 75 height 21
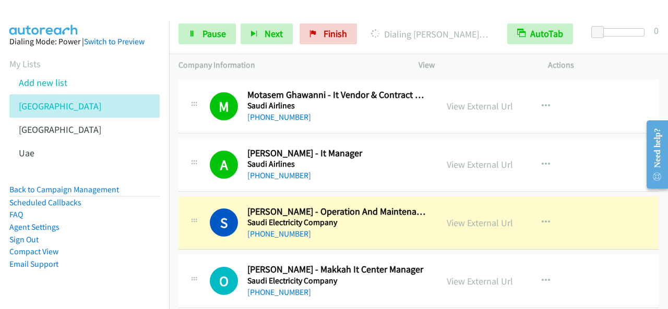
scroll to position [3026, 0]
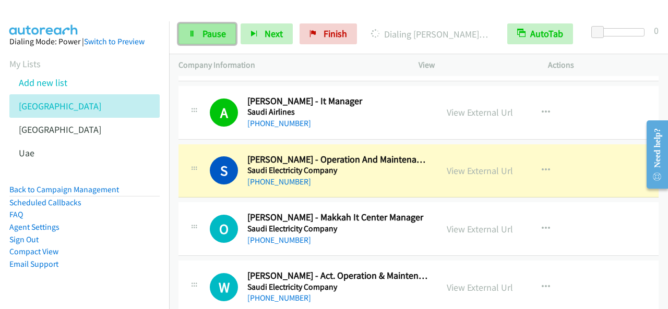
click at [214, 36] on span "Pause" at bounding box center [213, 34] width 23 height 12
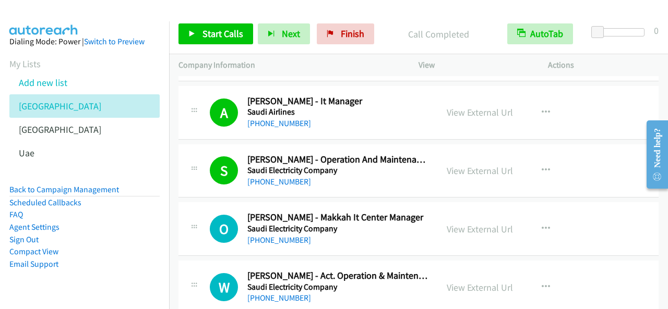
scroll to position [3078, 0]
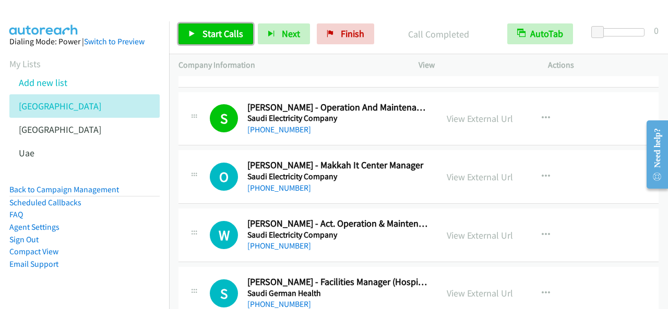
click at [223, 27] on link "Start Calls" at bounding box center [215, 33] width 75 height 21
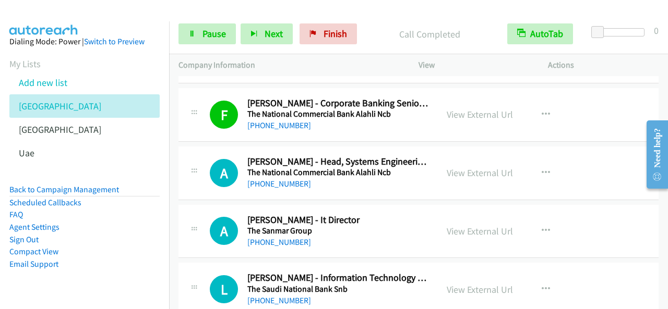
scroll to position [3912, 0]
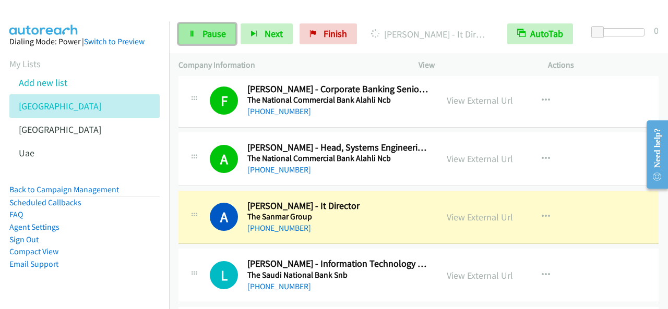
click at [199, 32] on link "Pause" at bounding box center [206, 33] width 57 height 21
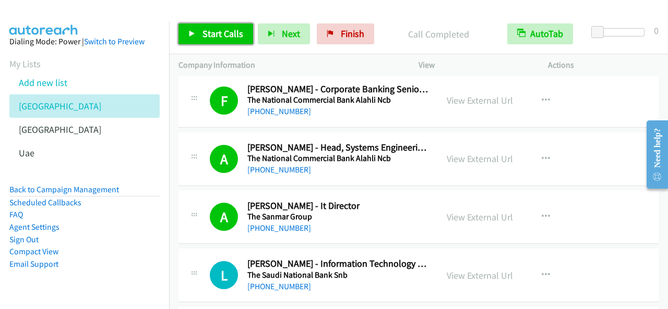
click at [235, 37] on span "Start Calls" at bounding box center [222, 34] width 41 height 12
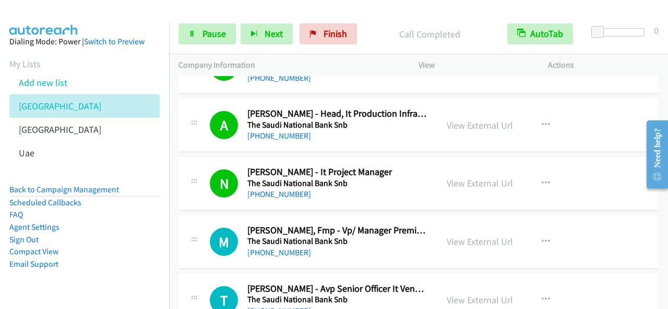
scroll to position [4225, 0]
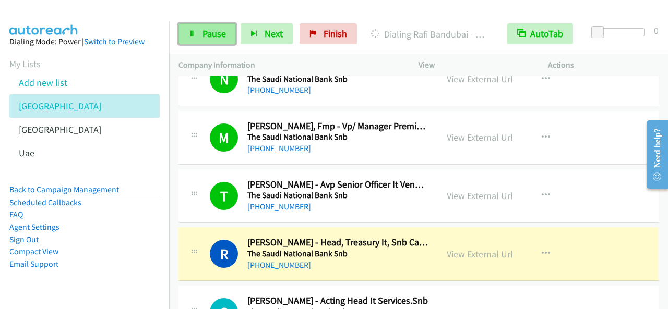
click at [221, 32] on span "Pause" at bounding box center [213, 34] width 23 height 12
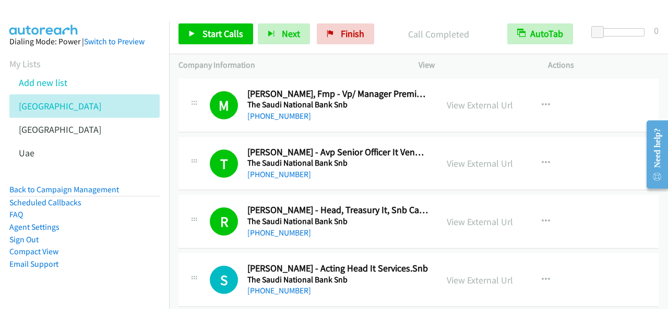
scroll to position [4330, 0]
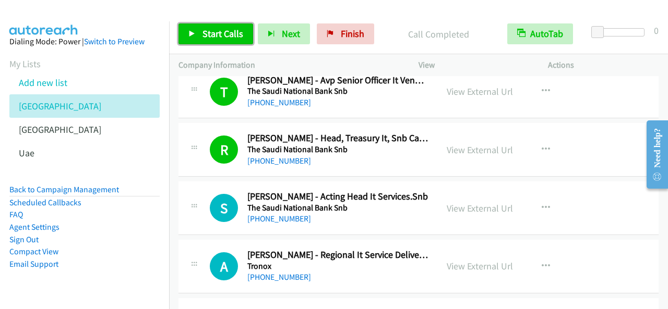
click at [215, 39] on span "Start Calls" at bounding box center [222, 34] width 41 height 12
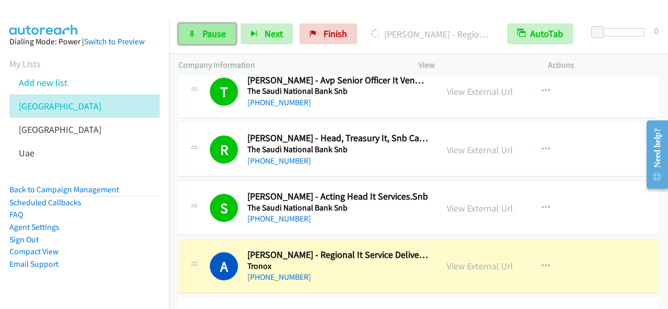
click at [219, 26] on link "Pause" at bounding box center [206, 33] width 57 height 21
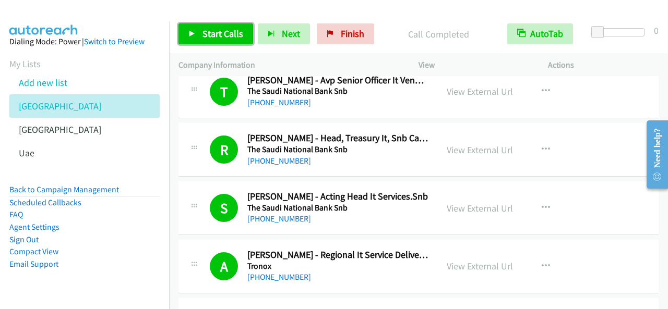
click at [234, 31] on span "Start Calls" at bounding box center [222, 34] width 41 height 12
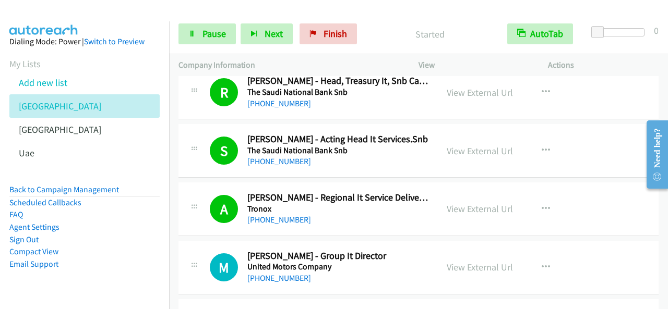
scroll to position [4434, 0]
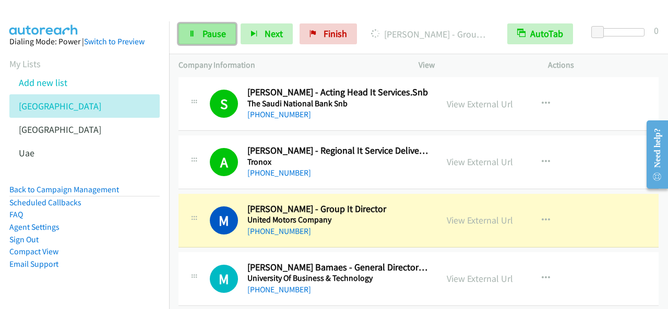
click at [199, 35] on link "Pause" at bounding box center [206, 33] width 57 height 21
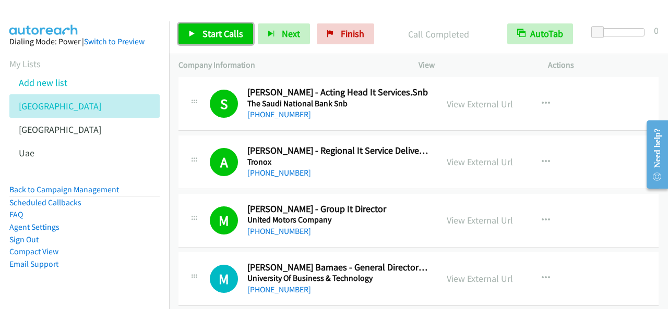
click at [220, 33] on span "Start Calls" at bounding box center [222, 34] width 41 height 12
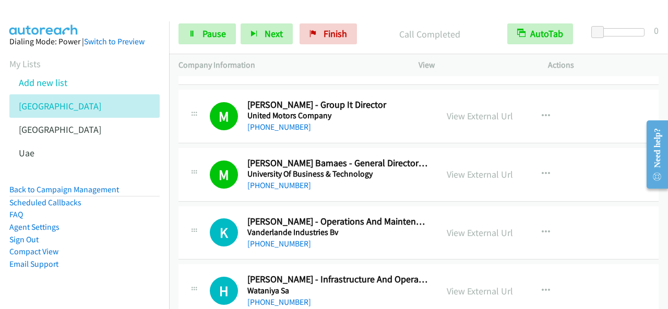
scroll to position [4591, 0]
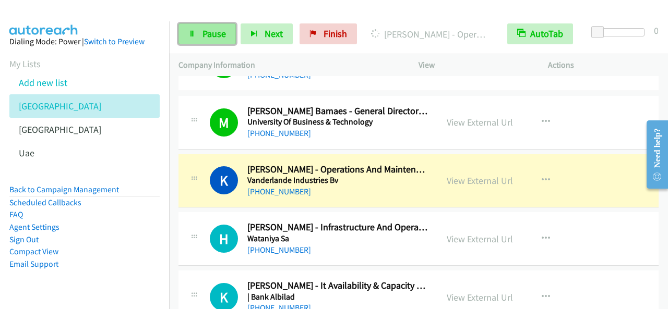
click at [227, 38] on link "Pause" at bounding box center [206, 33] width 57 height 21
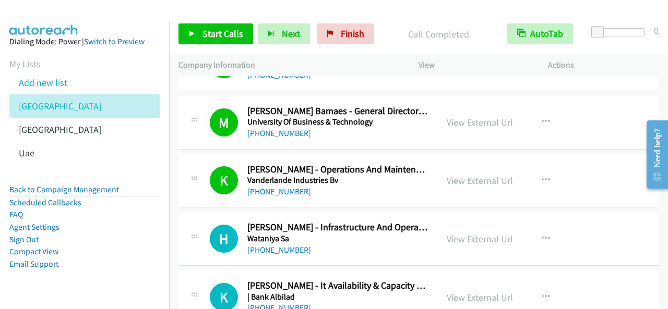
scroll to position [4606, 0]
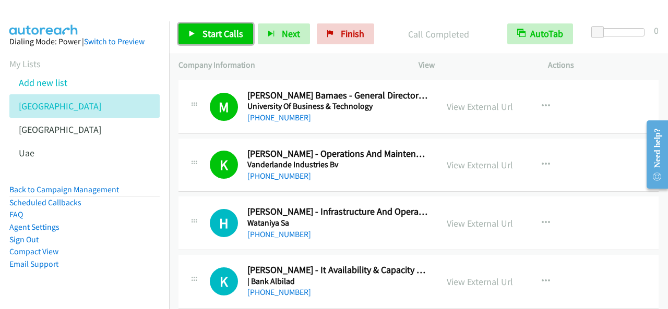
click at [221, 30] on span "Start Calls" at bounding box center [222, 34] width 41 height 12
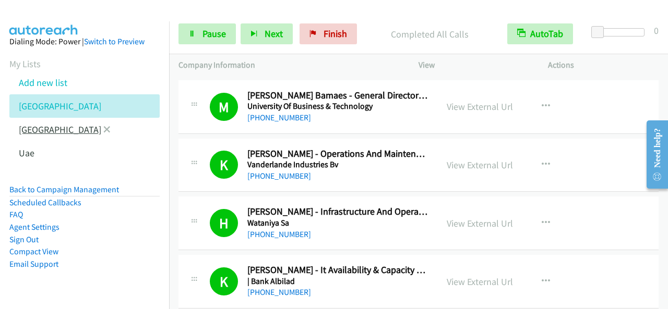
click at [39, 128] on link "[GEOGRAPHIC_DATA]" at bounding box center [60, 130] width 82 height 12
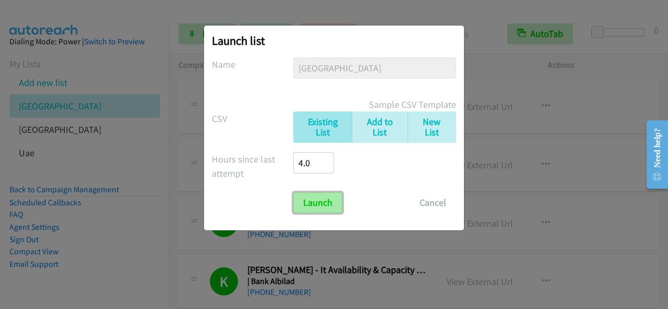
click at [311, 209] on input "Launch" at bounding box center [317, 202] width 49 height 21
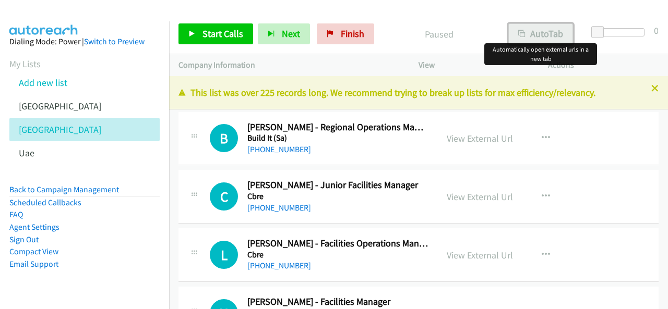
click at [539, 33] on button "AutoTab" at bounding box center [540, 33] width 65 height 21
click at [227, 24] on link "Start Calls" at bounding box center [215, 33] width 75 height 21
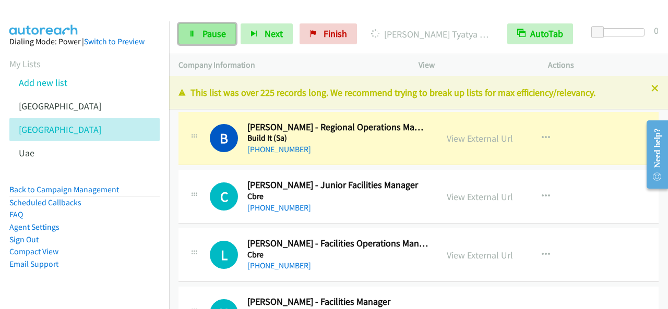
click at [230, 23] on link "Pause" at bounding box center [206, 33] width 57 height 21
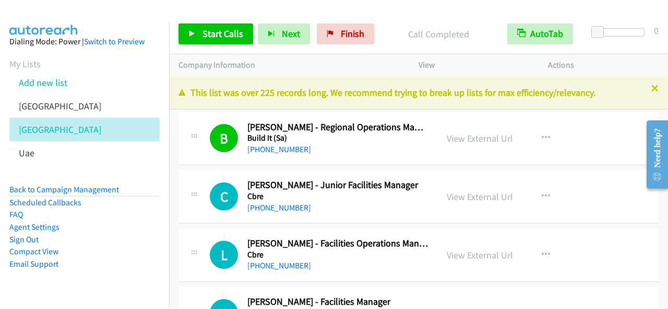
click at [213, 18] on div "Start Calls Pause Next Finish Call Completed AutoTab AutoTab 0" at bounding box center [418, 34] width 499 height 40
click at [213, 23] on link "Start Calls" at bounding box center [215, 33] width 75 height 21
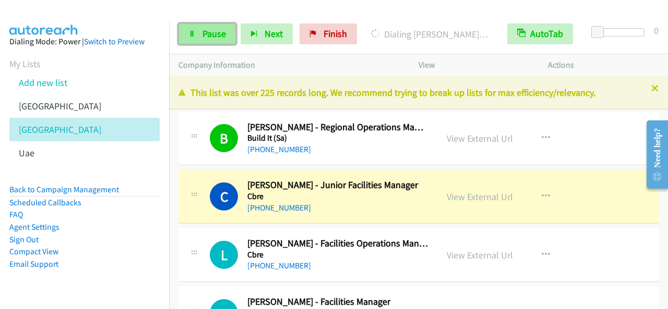
click at [183, 41] on link "Pause" at bounding box center [206, 33] width 57 height 21
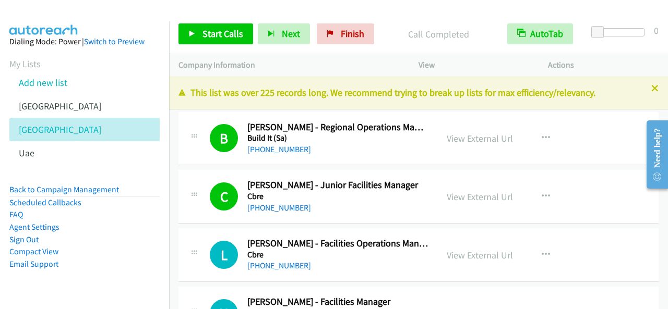
scroll to position [52, 0]
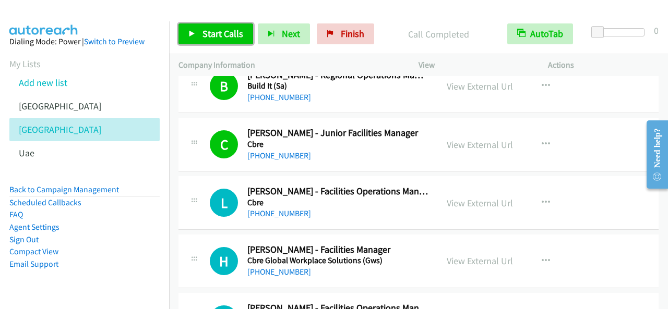
click at [244, 39] on link "Start Calls" at bounding box center [215, 33] width 75 height 21
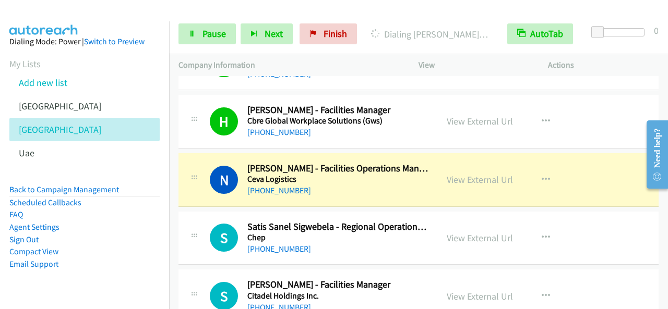
scroll to position [209, 0]
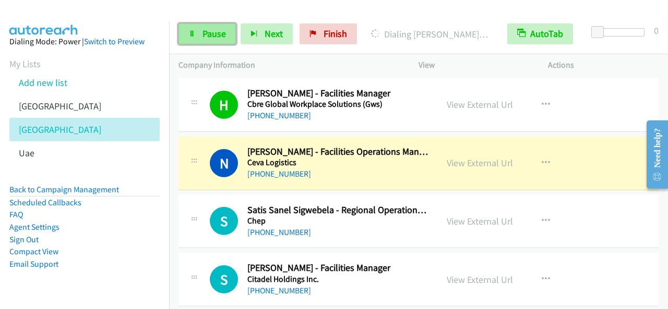
click at [220, 32] on span "Pause" at bounding box center [213, 34] width 23 height 12
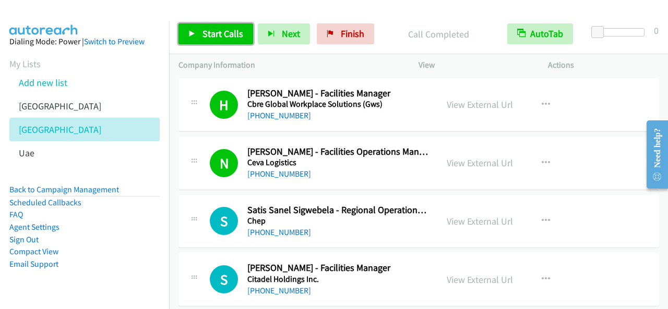
click at [212, 25] on link "Start Calls" at bounding box center [215, 33] width 75 height 21
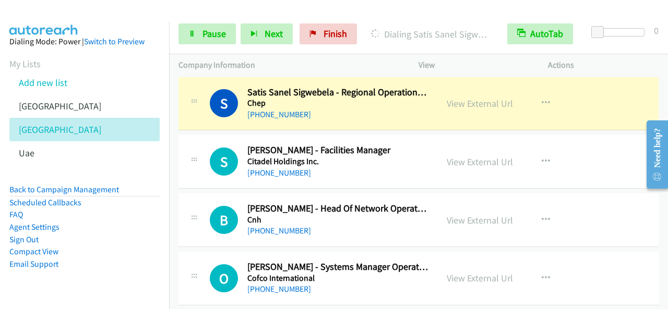
scroll to position [313, 0]
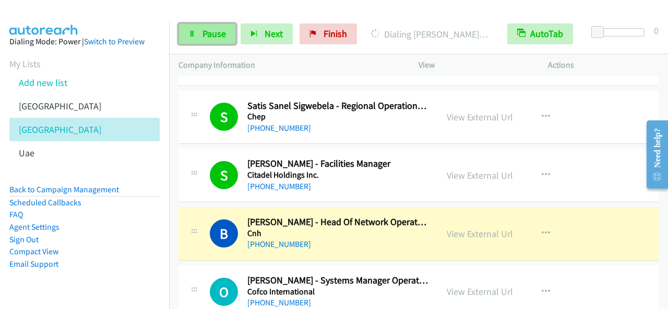
click at [198, 40] on link "Pause" at bounding box center [206, 33] width 57 height 21
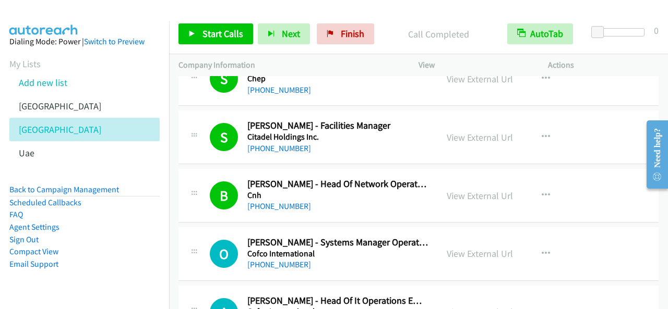
scroll to position [365, 0]
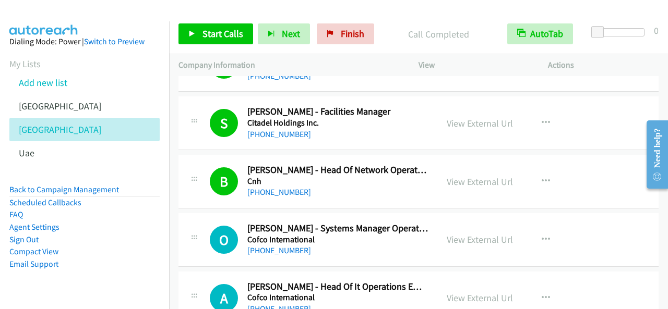
click at [228, 45] on div "Start Calls Pause Next Finish Call Completed AutoTab AutoTab 0" at bounding box center [418, 34] width 499 height 40
click at [235, 37] on span "Start Calls" at bounding box center [222, 34] width 41 height 12
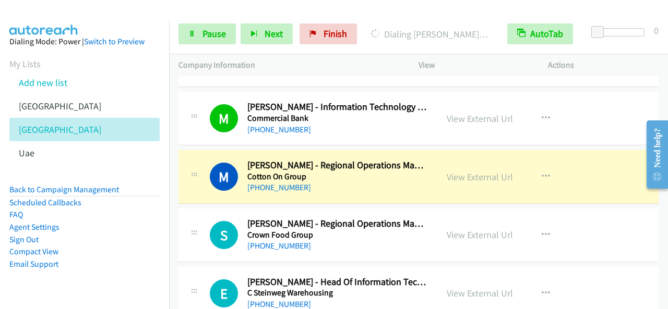
scroll to position [678, 0]
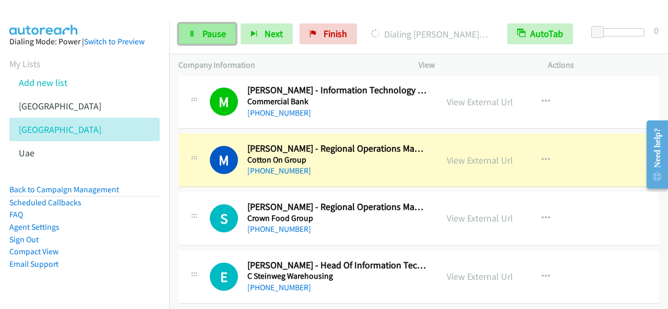
click at [207, 37] on span "Pause" at bounding box center [213, 34] width 23 height 12
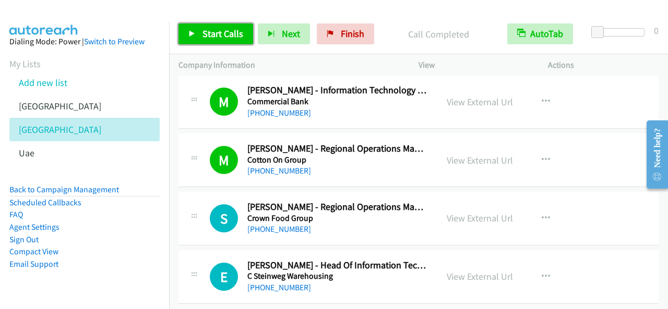
click at [242, 38] on link "Start Calls" at bounding box center [215, 33] width 75 height 21
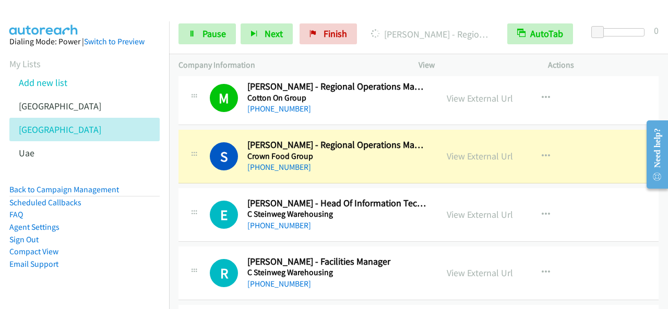
scroll to position [730, 0]
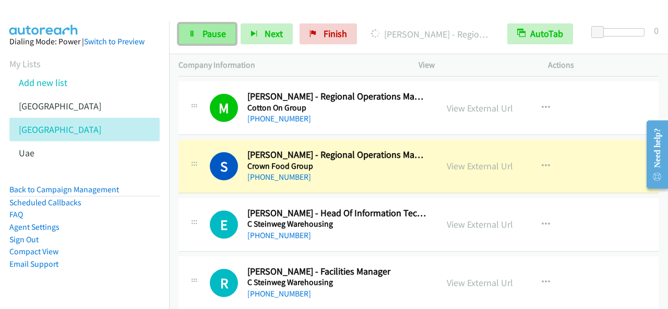
click at [215, 40] on link "Pause" at bounding box center [206, 33] width 57 height 21
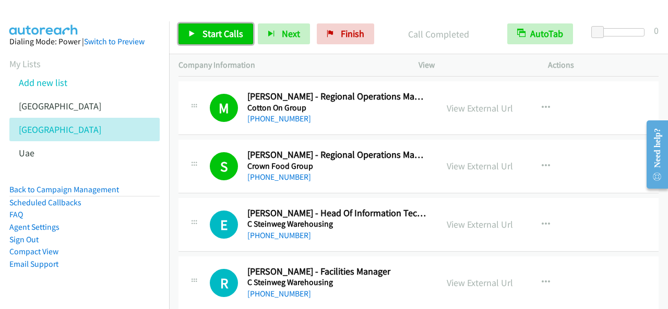
click at [231, 34] on span "Start Calls" at bounding box center [222, 34] width 41 height 12
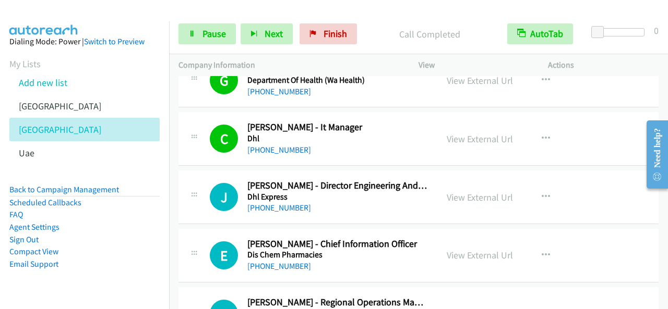
scroll to position [1043, 0]
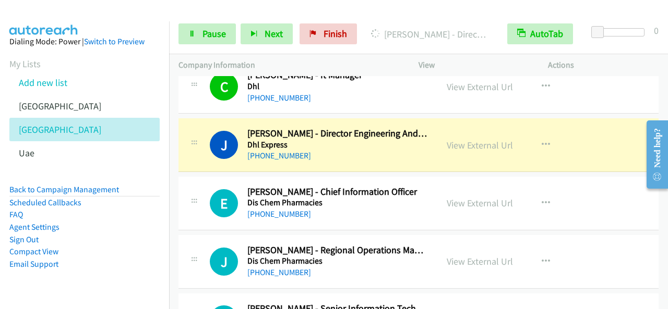
click at [210, 21] on div "Start Calls Pause Next Finish Dialing James Ferreira - Director Engineering And…" at bounding box center [418, 34] width 499 height 40
click at [210, 33] on span "Pause" at bounding box center [213, 34] width 23 height 12
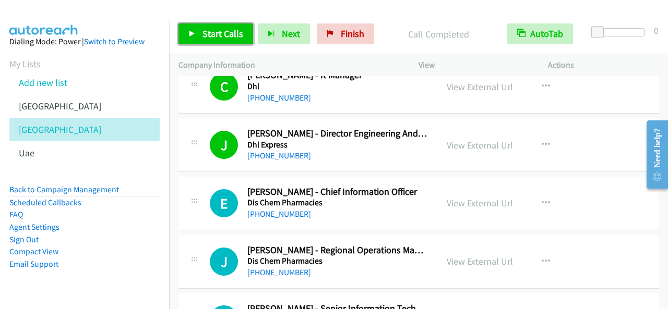
click at [237, 28] on span "Start Calls" at bounding box center [222, 34] width 41 height 12
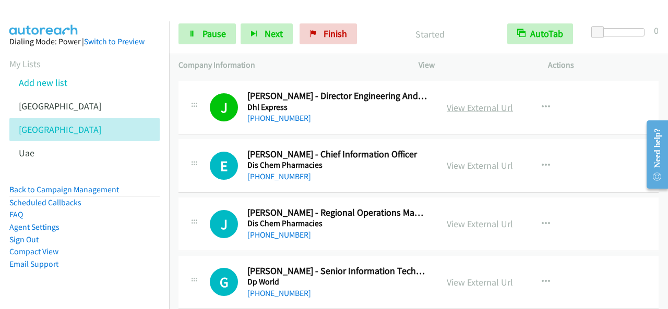
scroll to position [1095, 0]
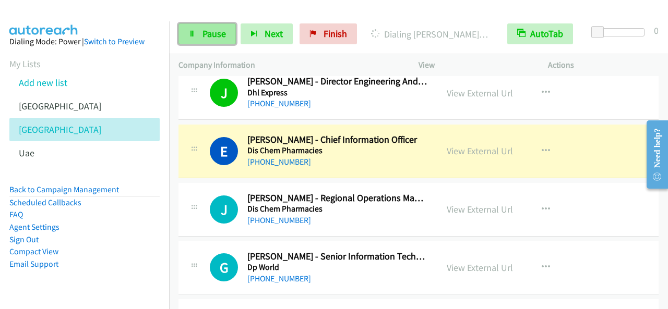
click at [209, 40] on link "Pause" at bounding box center [206, 33] width 57 height 21
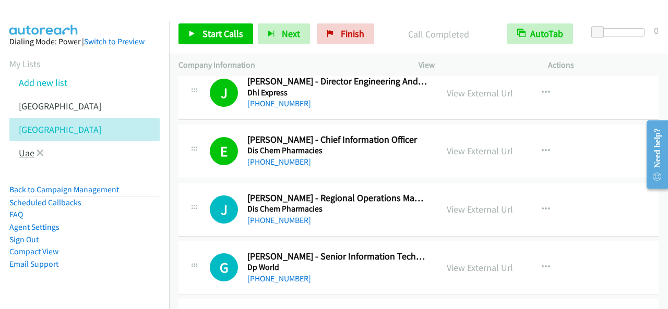
click at [26, 154] on link "Uae" at bounding box center [27, 153] width 16 height 12
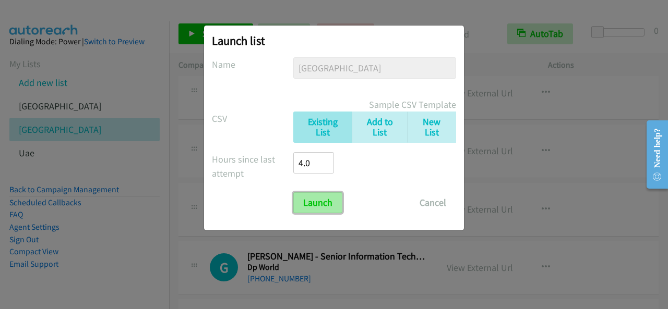
click at [315, 195] on input "Launch" at bounding box center [317, 202] width 49 height 21
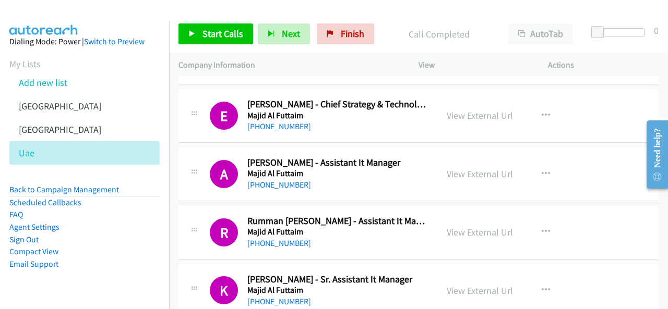
scroll to position [3652, 0]
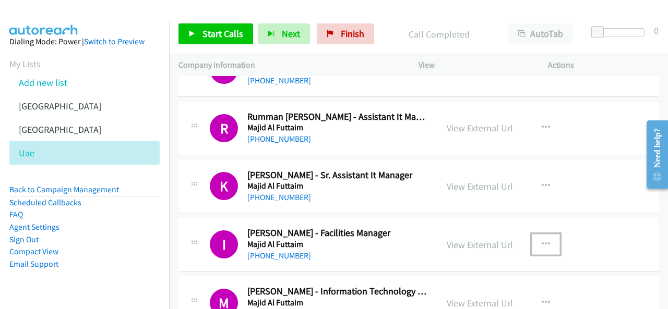
click at [542, 240] on icon "button" at bounding box center [545, 244] width 8 height 8
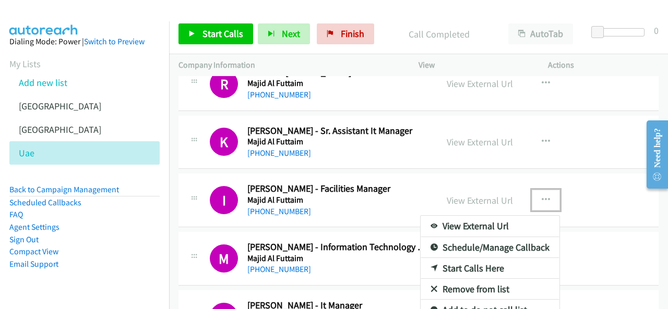
scroll to position [3756, 0]
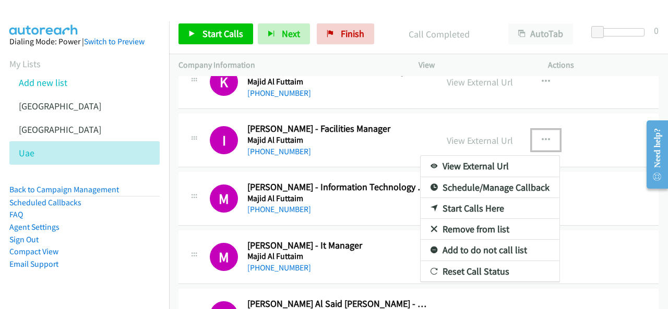
click at [459, 198] on link "Start Calls Here" at bounding box center [489, 208] width 139 height 21
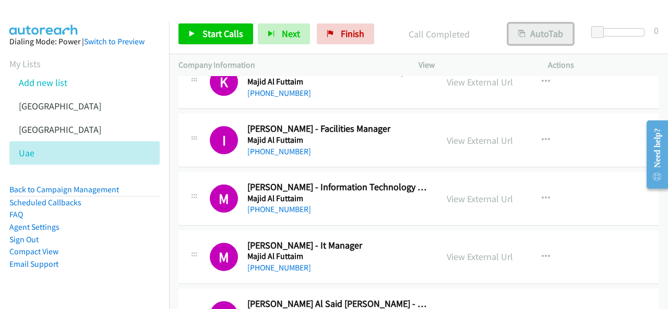
click at [541, 34] on button "AutoTab" at bounding box center [540, 33] width 65 height 21
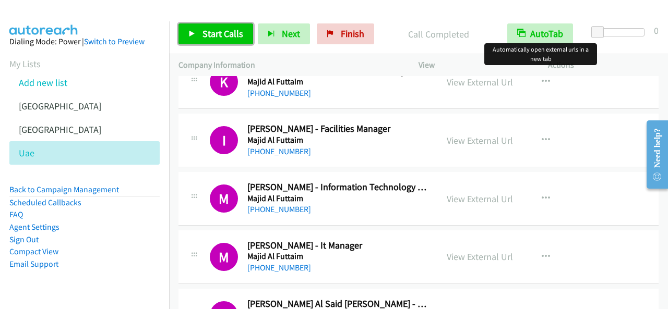
click at [204, 38] on span "Start Calls" at bounding box center [222, 34] width 41 height 12
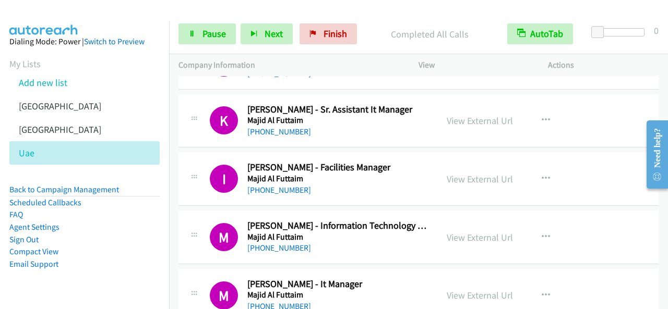
scroll to position [3704, 0]
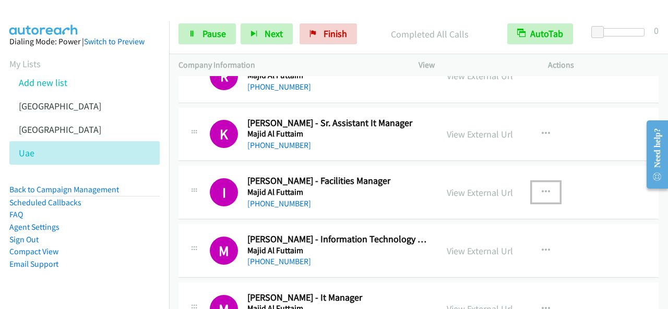
click at [546, 182] on button "button" at bounding box center [546, 192] width 28 height 21
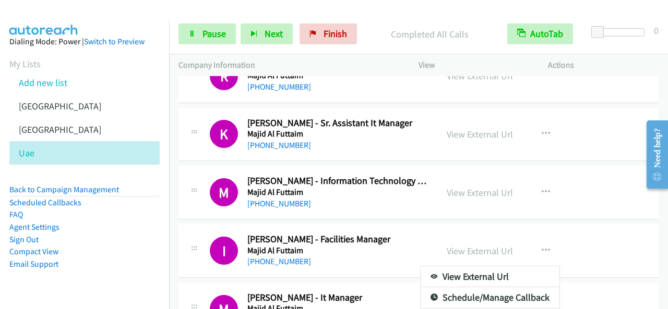
click at [178, 199] on div at bounding box center [334, 154] width 668 height 309
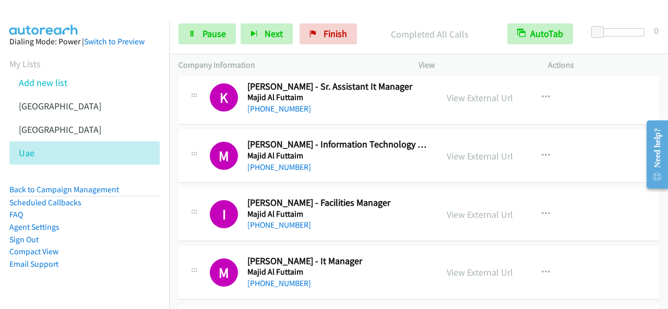
scroll to position [3756, 0]
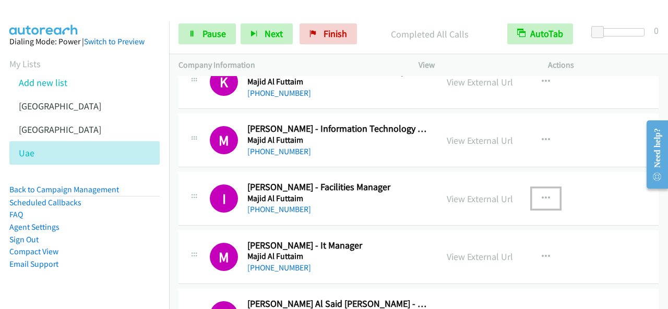
click at [541, 195] on icon "button" at bounding box center [545, 199] width 8 height 8
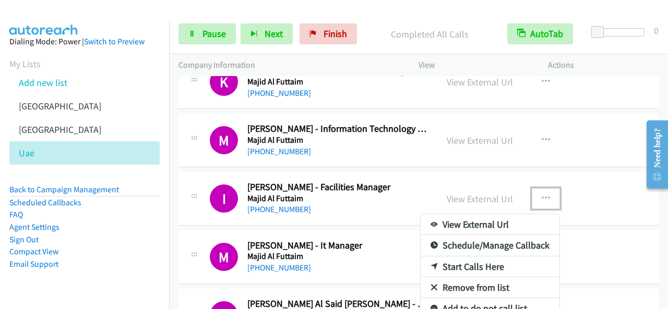
click at [463, 257] on link "Start Calls Here" at bounding box center [489, 267] width 139 height 21
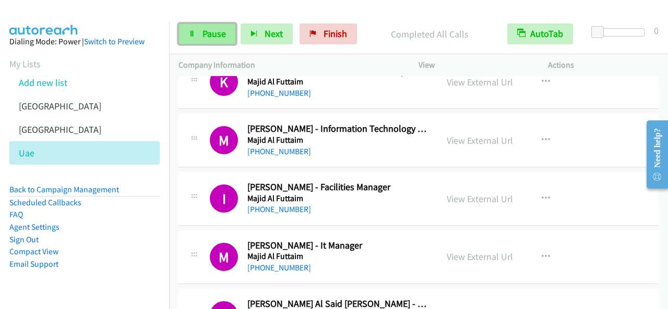
click at [214, 37] on span "Pause" at bounding box center [213, 34] width 23 height 12
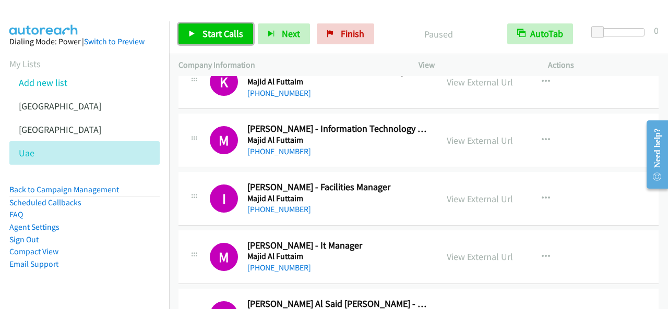
click at [212, 35] on span "Start Calls" at bounding box center [222, 34] width 41 height 12
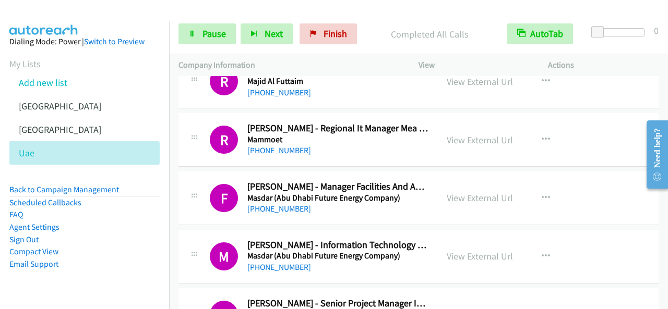
scroll to position [4225, 0]
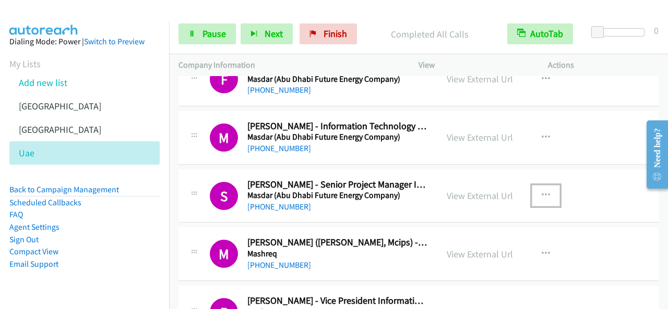
click at [533, 185] on button "button" at bounding box center [546, 195] width 28 height 21
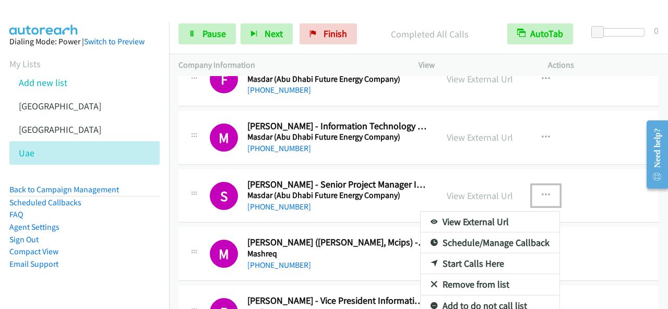
click at [463, 254] on link "Start Calls Here" at bounding box center [489, 264] width 139 height 21
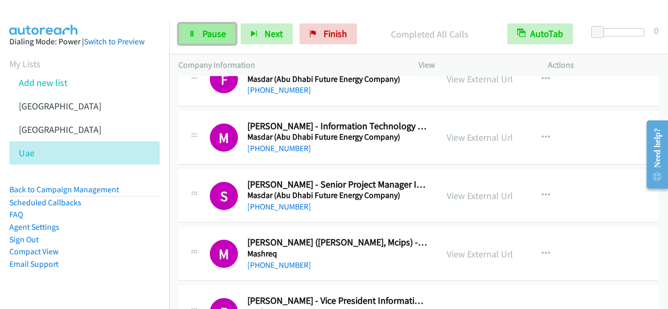
click at [209, 38] on span "Pause" at bounding box center [213, 34] width 23 height 12
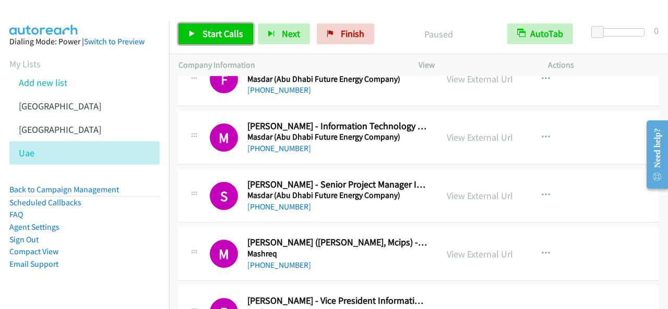
click at [214, 37] on span "Start Calls" at bounding box center [222, 34] width 41 height 12
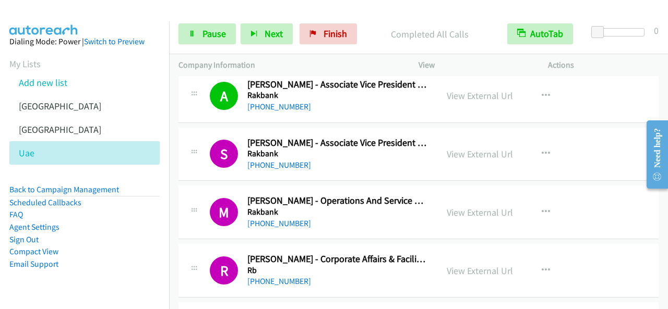
scroll to position [5738, 0]
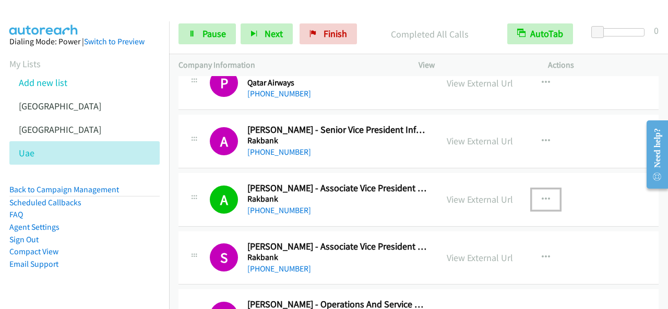
click at [532, 189] on button "button" at bounding box center [546, 199] width 28 height 21
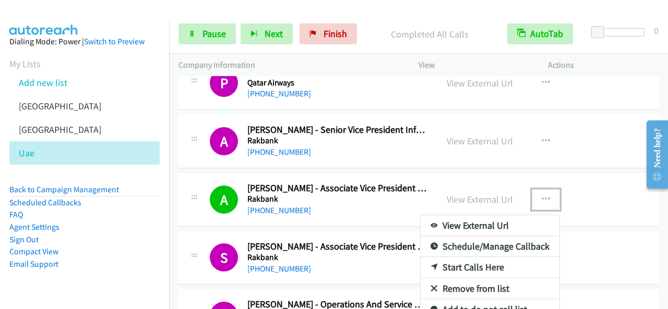
click at [464, 257] on link "Start Calls Here" at bounding box center [489, 267] width 139 height 21
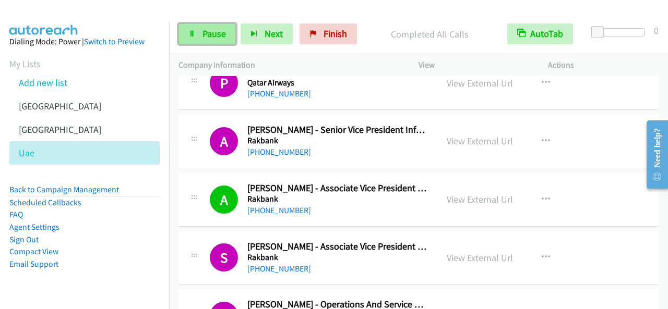
click at [206, 29] on span "Pause" at bounding box center [213, 34] width 23 height 12
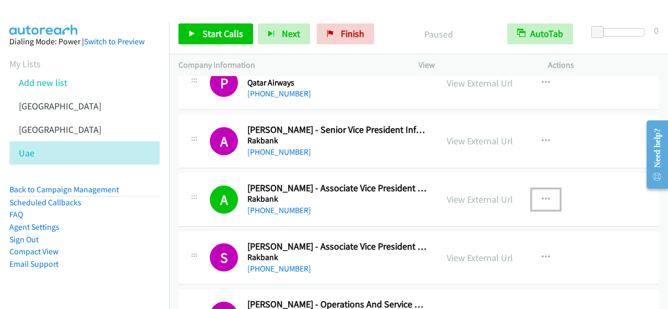
click at [541, 196] on icon "button" at bounding box center [545, 200] width 8 height 8
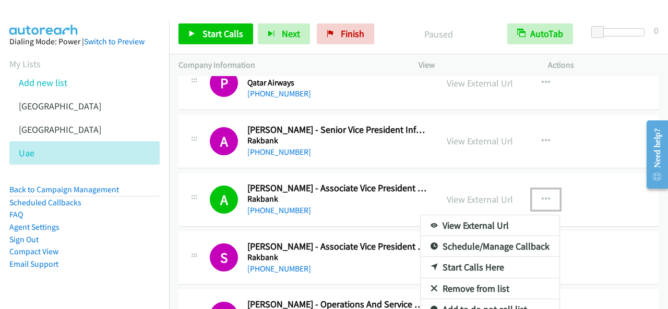
click at [478, 257] on link "Start Calls Here" at bounding box center [489, 267] width 139 height 21
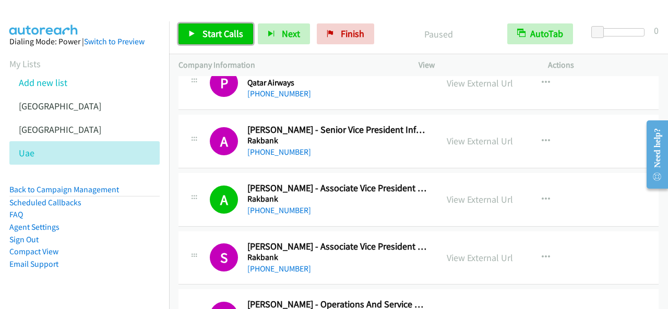
click at [199, 33] on link "Start Calls" at bounding box center [215, 33] width 75 height 21
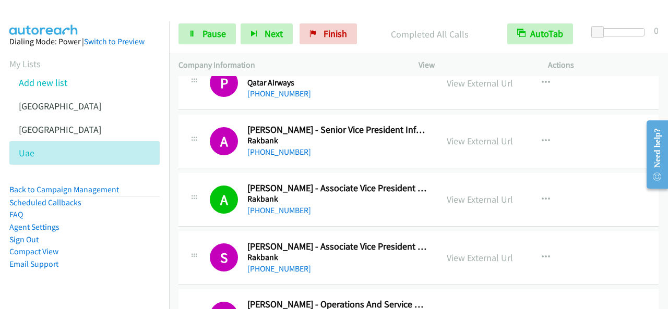
click at [361, 194] on h5 "Rakbank" at bounding box center [337, 199] width 180 height 10
click at [362, 183] on h2 "[PERSON_NAME] - Associate Vice President It Procurement" at bounding box center [337, 189] width 180 height 12
click at [499, 194] on link "View External Url" at bounding box center [480, 200] width 66 height 12
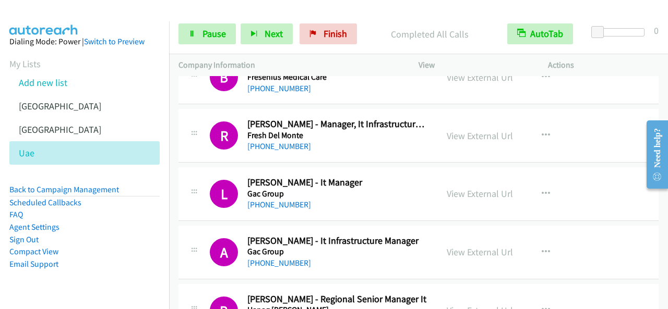
scroll to position [376, 0]
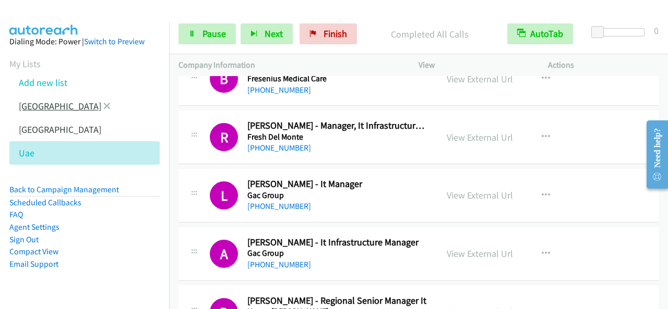
click at [35, 101] on link "[GEOGRAPHIC_DATA]" at bounding box center [60, 106] width 82 height 12
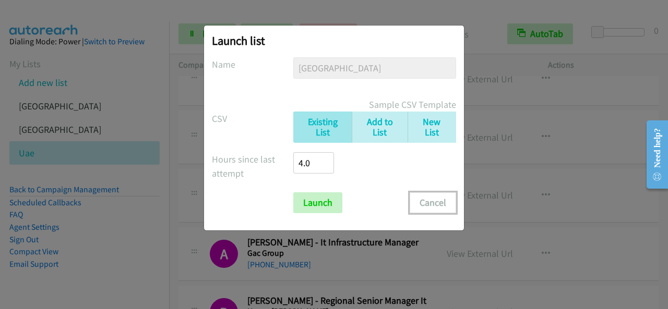
click at [435, 205] on button "Cancel" at bounding box center [433, 202] width 46 height 21
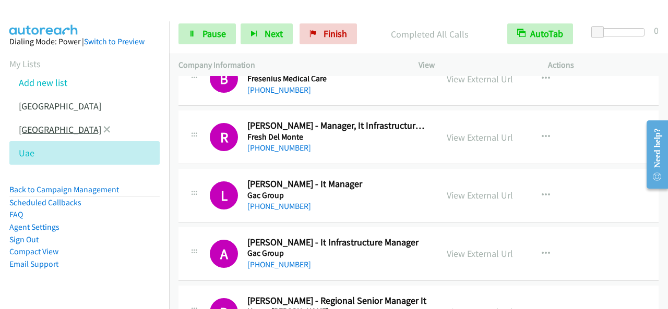
click at [38, 128] on link "[GEOGRAPHIC_DATA]" at bounding box center [60, 130] width 82 height 12
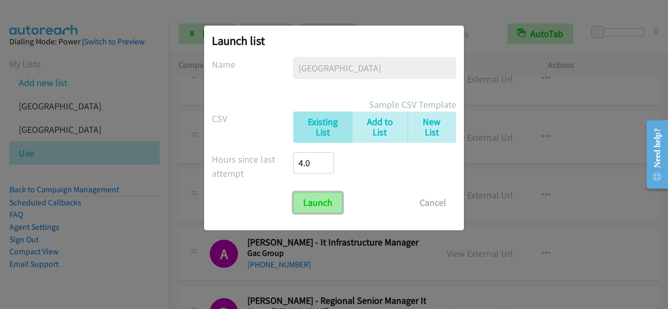
click at [327, 197] on input "Launch" at bounding box center [317, 202] width 49 height 21
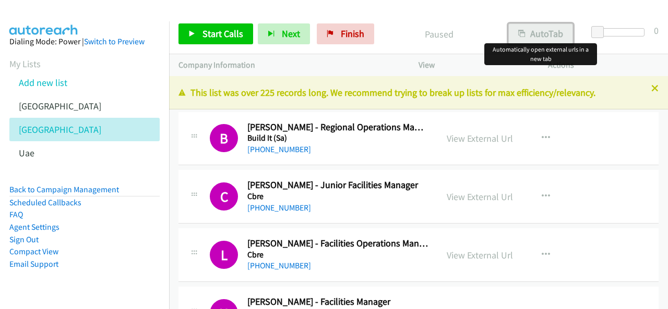
click at [566, 31] on button "AutoTab" at bounding box center [540, 33] width 65 height 21
drag, startPoint x: 229, startPoint y: 27, endPoint x: 232, endPoint y: 32, distance: 6.1
click at [229, 27] on link "Start Calls" at bounding box center [215, 33] width 75 height 21
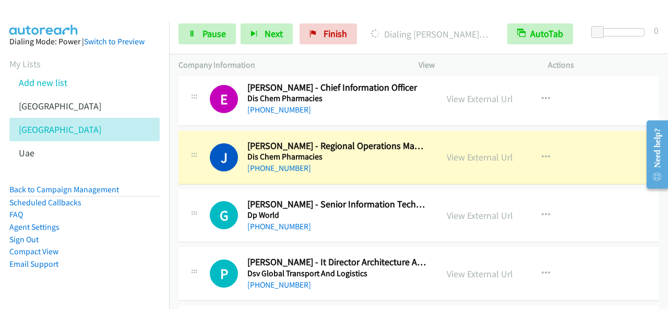
scroll to position [1200, 0]
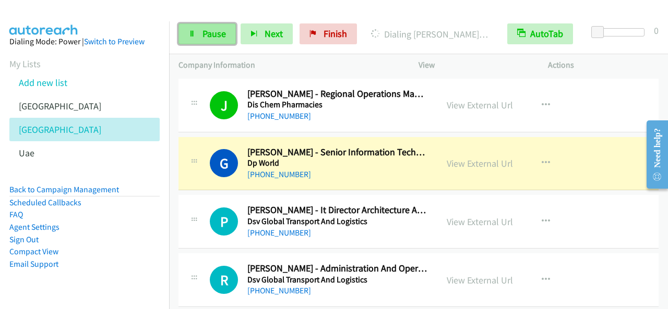
click at [216, 36] on span "Pause" at bounding box center [213, 34] width 23 height 12
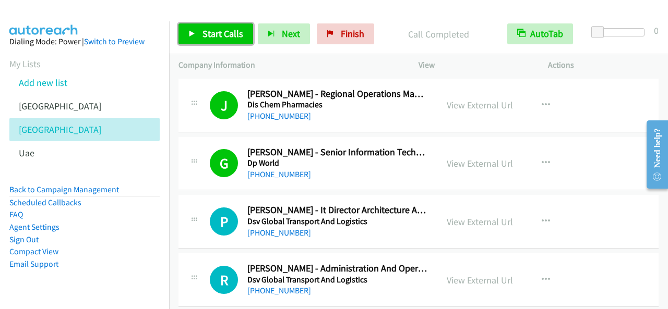
click at [221, 32] on span "Start Calls" at bounding box center [222, 34] width 41 height 12
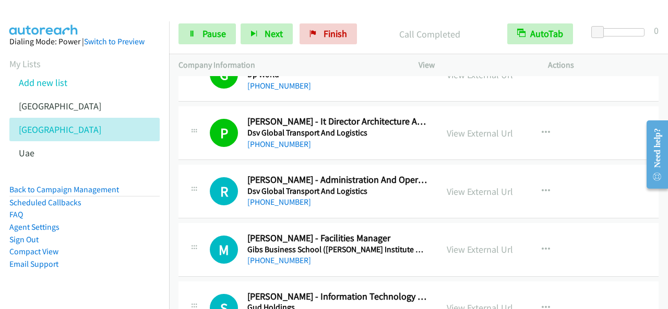
scroll to position [1304, 0]
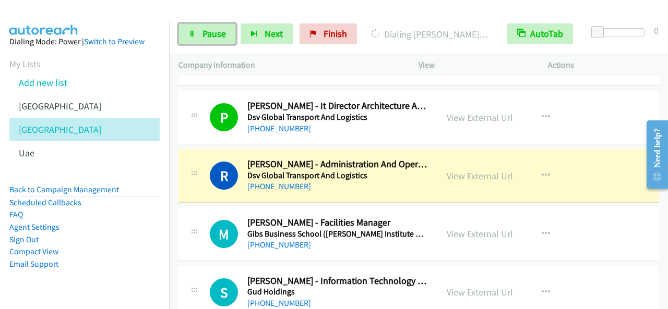
drag, startPoint x: 219, startPoint y: 28, endPoint x: 230, endPoint y: 1, distance: 29.1
click at [219, 29] on span "Pause" at bounding box center [213, 34] width 23 height 12
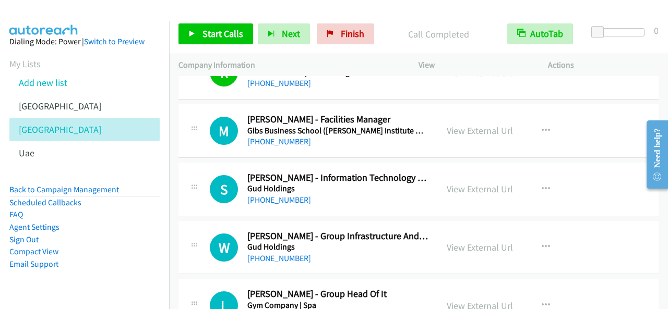
scroll to position [1408, 0]
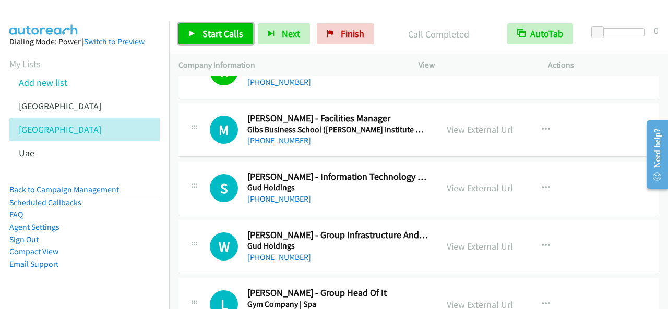
click at [231, 38] on span "Start Calls" at bounding box center [222, 34] width 41 height 12
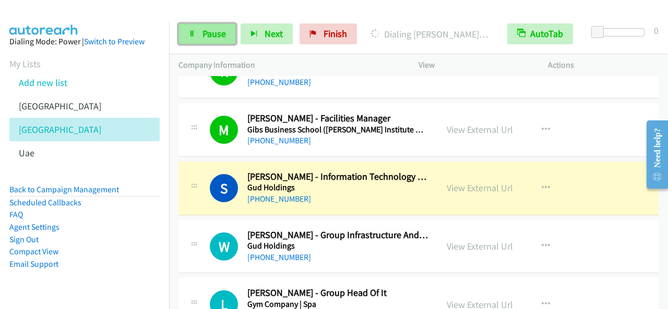
click at [193, 28] on link "Pause" at bounding box center [206, 33] width 57 height 21
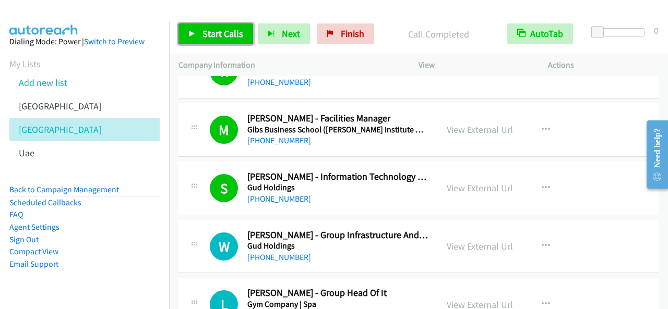
click at [230, 39] on span "Start Calls" at bounding box center [222, 34] width 41 height 12
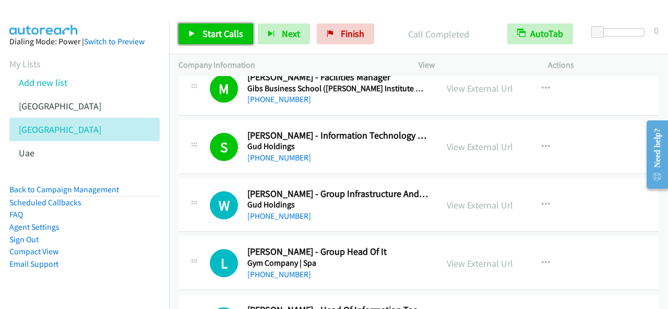
scroll to position [1513, 0]
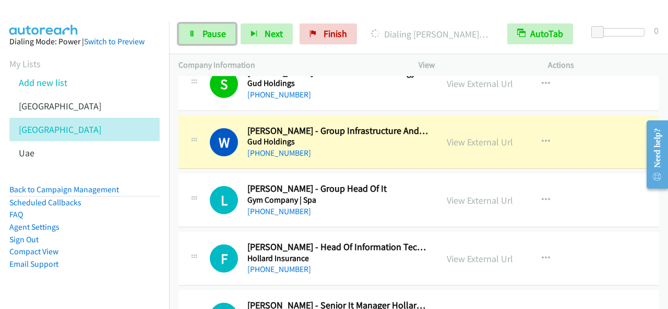
drag, startPoint x: 217, startPoint y: 35, endPoint x: 223, endPoint y: 8, distance: 27.8
click at [217, 34] on span "Pause" at bounding box center [213, 34] width 23 height 12
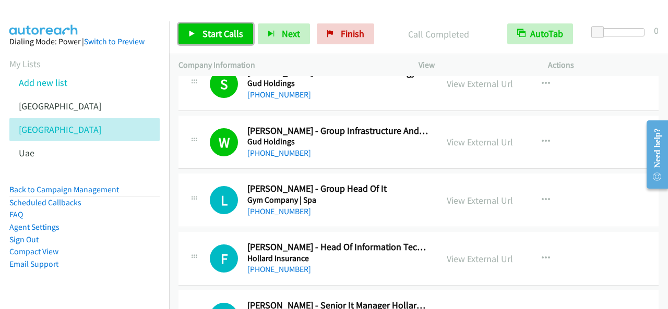
click at [223, 27] on link "Start Calls" at bounding box center [215, 33] width 75 height 21
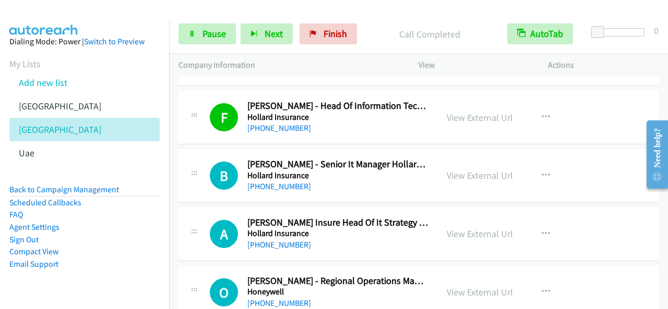
scroll to position [1669, 0]
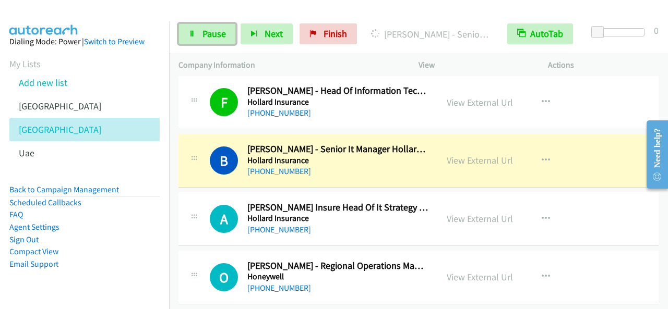
drag, startPoint x: 224, startPoint y: 32, endPoint x: 238, endPoint y: 32, distance: 14.1
click at [224, 32] on span "Pause" at bounding box center [213, 34] width 23 height 12
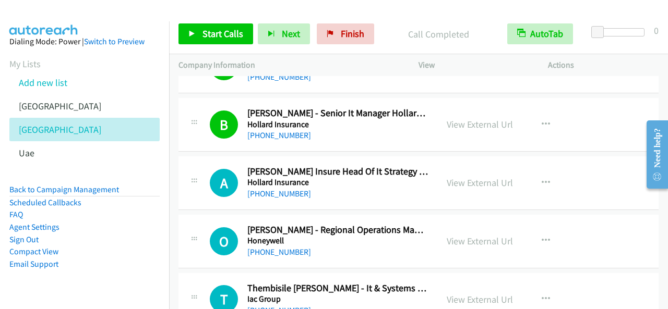
scroll to position [1721, 0]
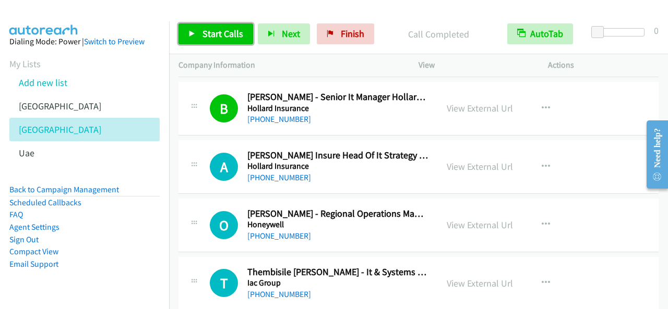
click at [206, 28] on span "Start Calls" at bounding box center [222, 34] width 41 height 12
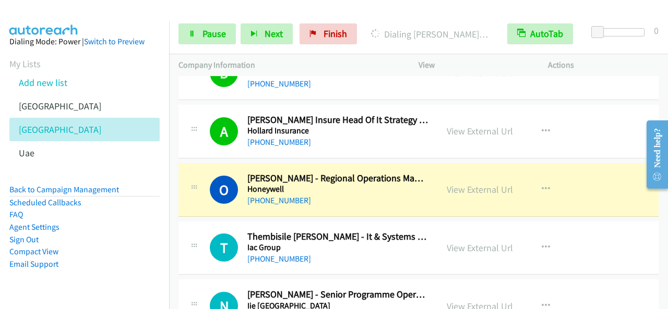
scroll to position [1774, 0]
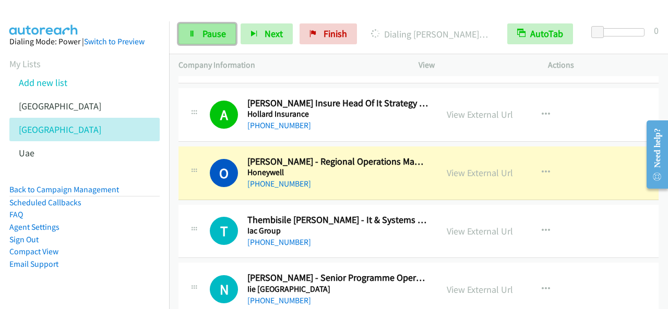
click at [207, 30] on span "Pause" at bounding box center [213, 34] width 23 height 12
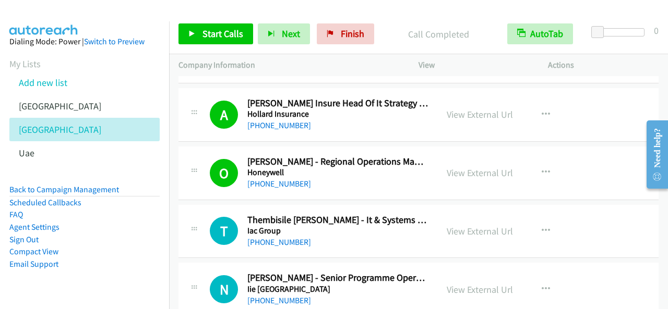
scroll to position [1826, 0]
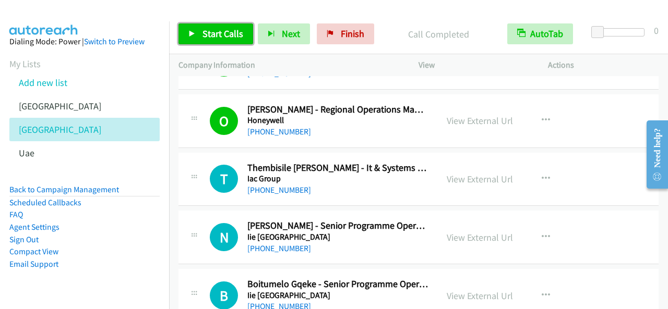
click at [224, 26] on link "Start Calls" at bounding box center [215, 33] width 75 height 21
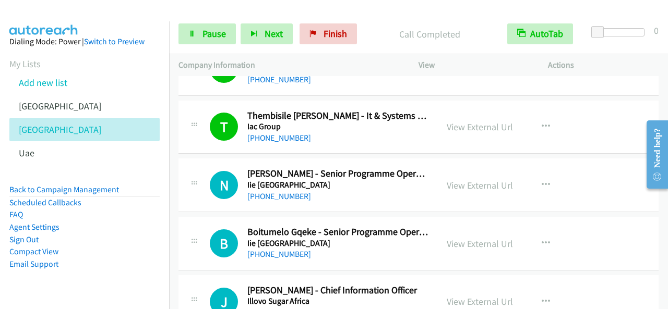
scroll to position [1930, 0]
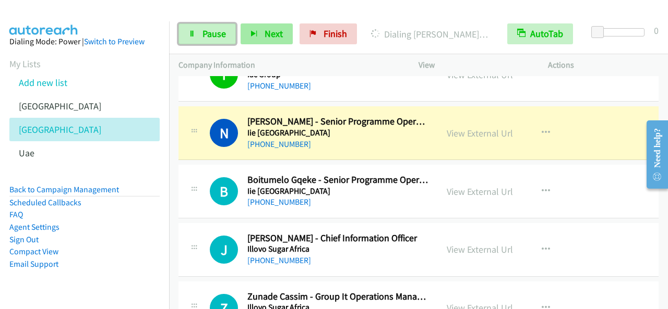
drag, startPoint x: 186, startPoint y: 34, endPoint x: 260, endPoint y: 41, distance: 74.4
click at [185, 35] on link "Pause" at bounding box center [206, 33] width 57 height 21
